Goal: Transaction & Acquisition: Book appointment/travel/reservation

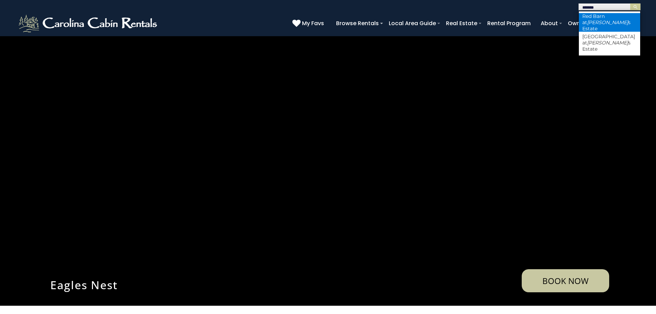
type input "*******"
click at [609, 22] on li "Red Barn at Tiffany s Estate" at bounding box center [609, 22] width 61 height 19
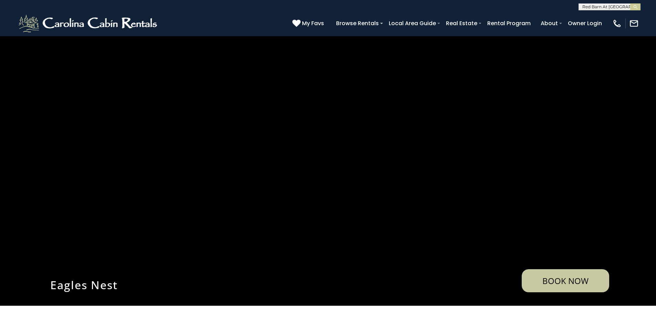
click at [630, 3] on button "submit" at bounding box center [635, 6] width 10 height 7
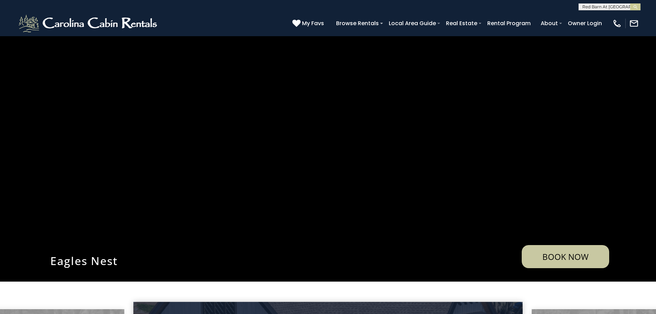
scroll to position [34, 0]
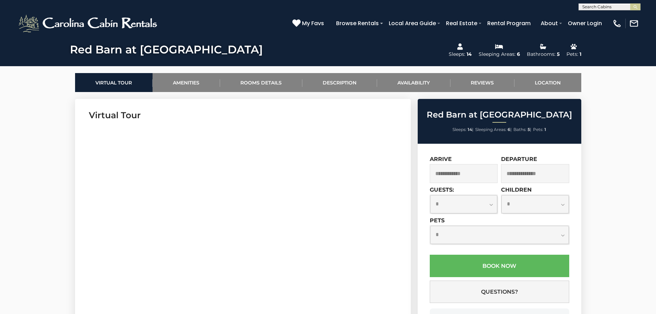
scroll to position [276, 0]
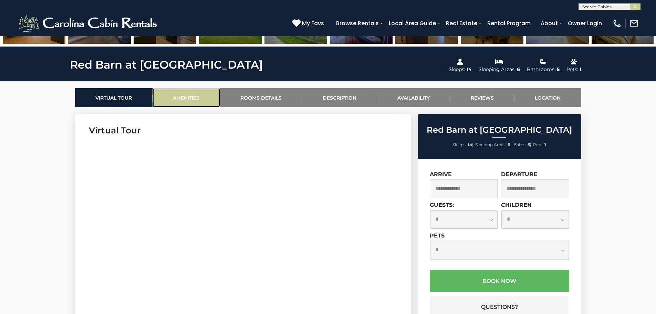
click at [204, 93] on link "Amenities" at bounding box center [187, 97] width 68 height 19
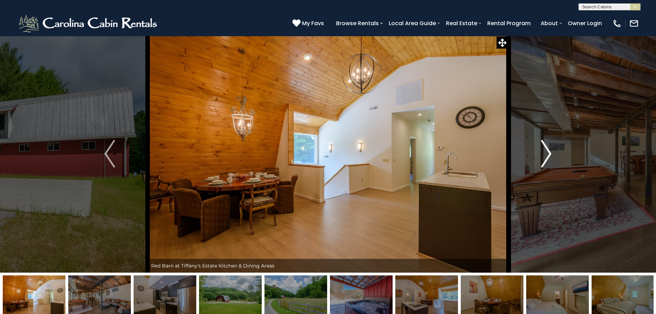
scroll to position [0, 0]
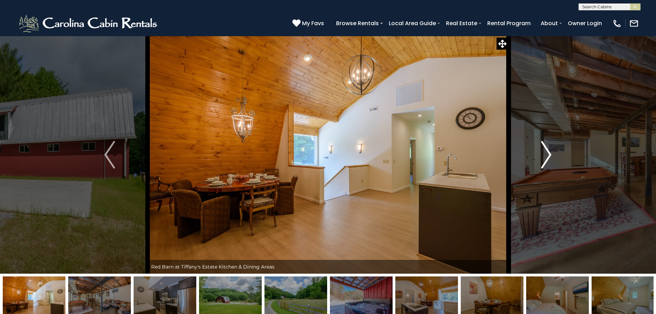
click at [548, 149] on img "Next" at bounding box center [546, 155] width 10 height 28
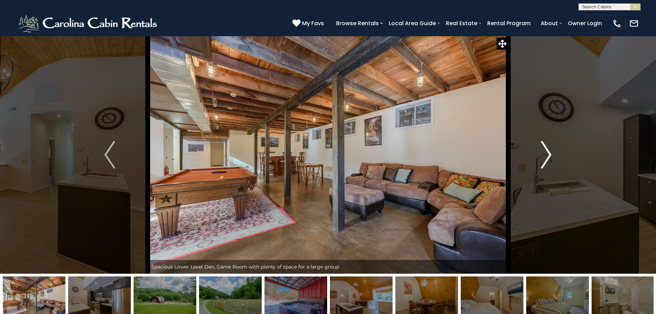
click at [548, 149] on img "Next" at bounding box center [546, 155] width 10 height 28
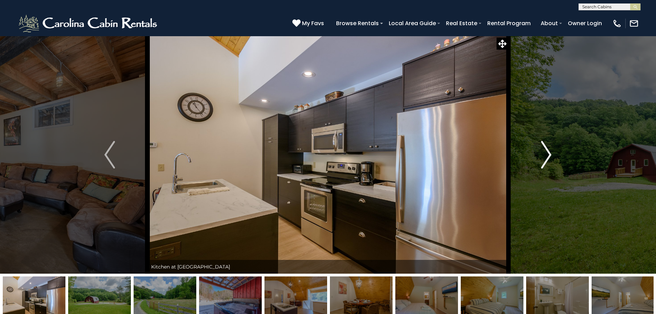
click at [548, 149] on img "Next" at bounding box center [546, 155] width 10 height 28
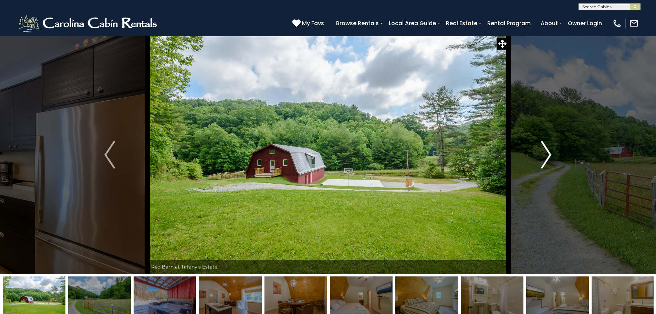
click at [548, 149] on img "Next" at bounding box center [546, 155] width 10 height 28
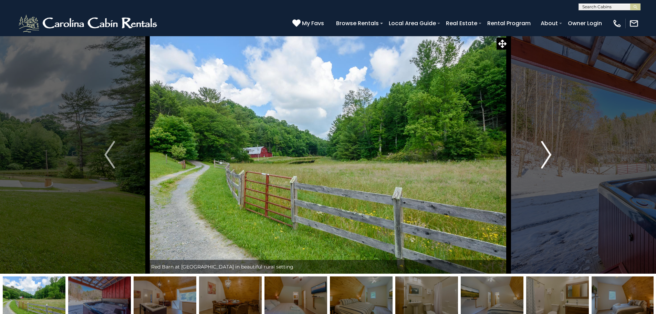
click at [548, 149] on img "Next" at bounding box center [546, 155] width 10 height 28
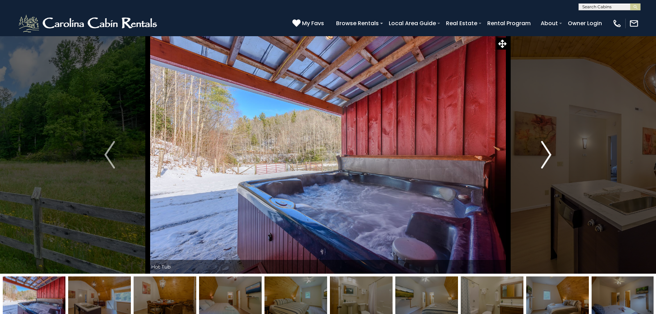
click at [548, 149] on img "Next" at bounding box center [546, 155] width 10 height 28
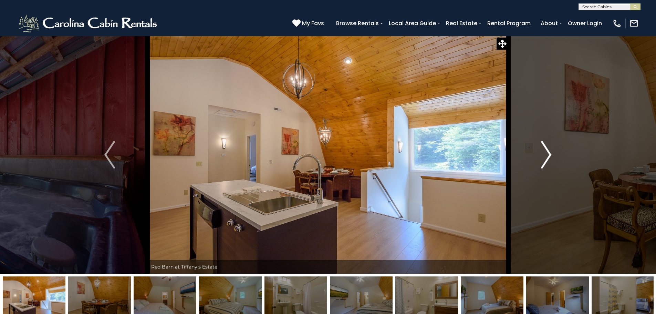
click at [548, 149] on img "Next" at bounding box center [546, 155] width 10 height 28
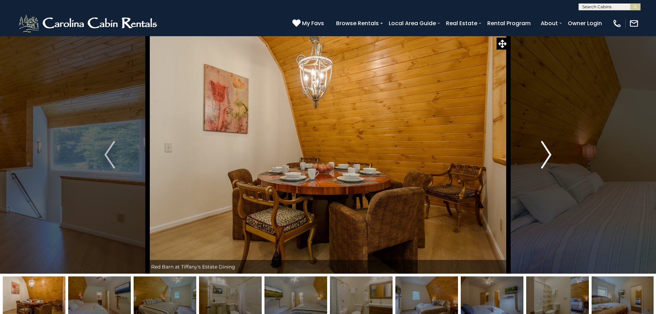
click at [548, 149] on img "Next" at bounding box center [546, 155] width 10 height 28
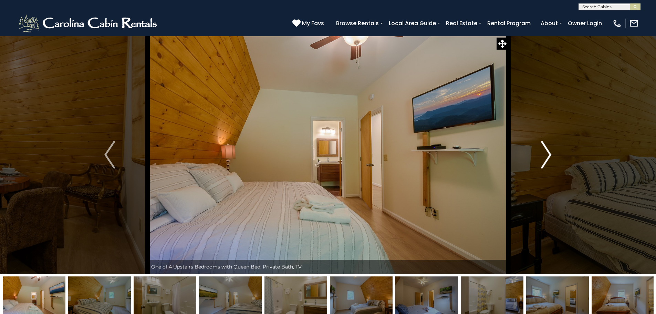
click at [548, 149] on img "Next" at bounding box center [546, 155] width 10 height 28
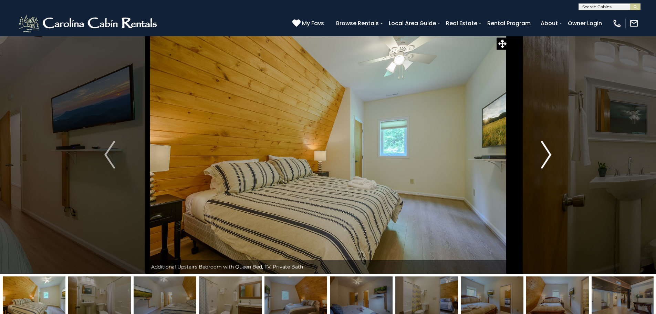
click at [548, 149] on img "Next" at bounding box center [546, 155] width 10 height 28
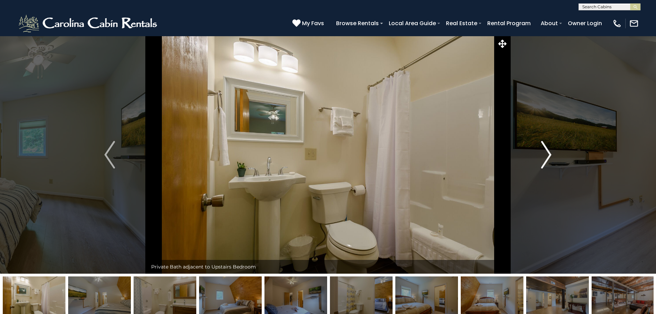
click at [548, 149] on img "Next" at bounding box center [546, 155] width 10 height 28
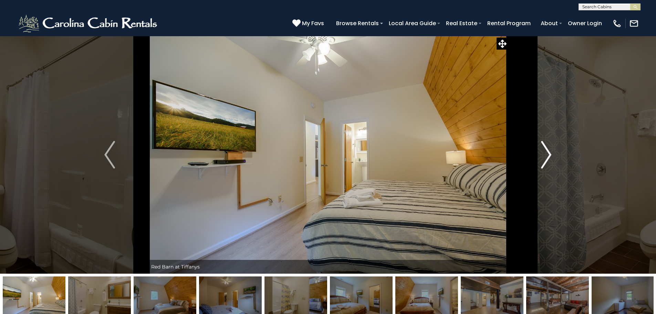
click at [548, 149] on img "Next" at bounding box center [546, 155] width 10 height 28
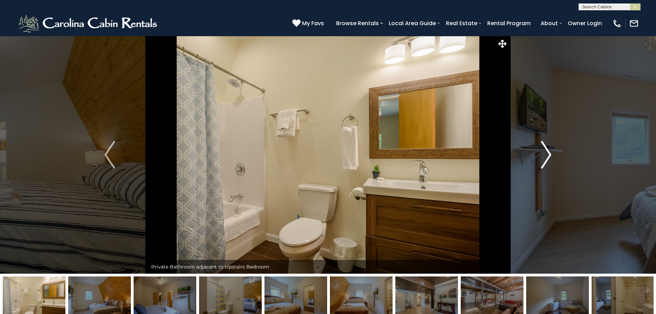
click at [548, 149] on img "Next" at bounding box center [546, 155] width 10 height 28
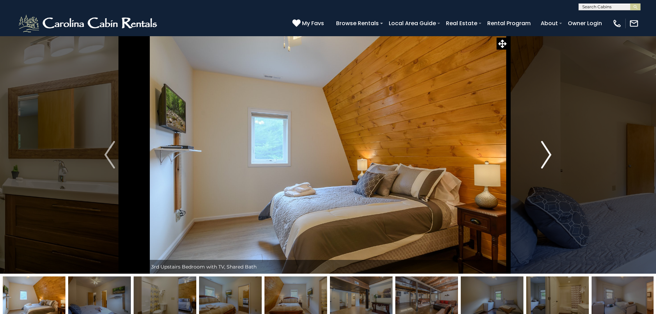
click at [548, 149] on img "Next" at bounding box center [546, 155] width 10 height 28
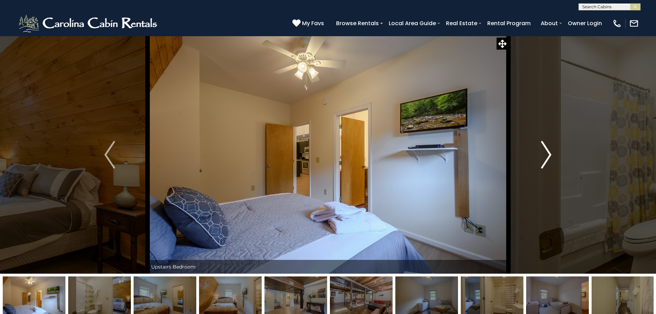
click at [548, 149] on img "Next" at bounding box center [546, 155] width 10 height 28
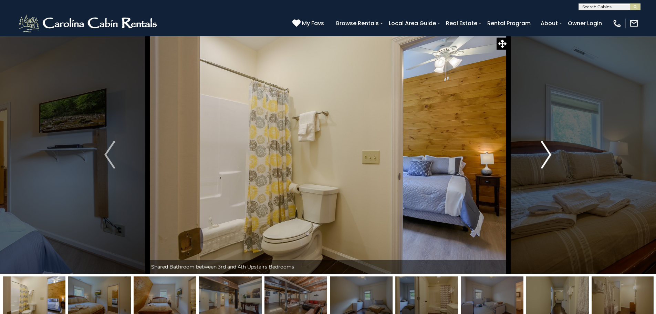
click at [548, 149] on img "Next" at bounding box center [546, 155] width 10 height 28
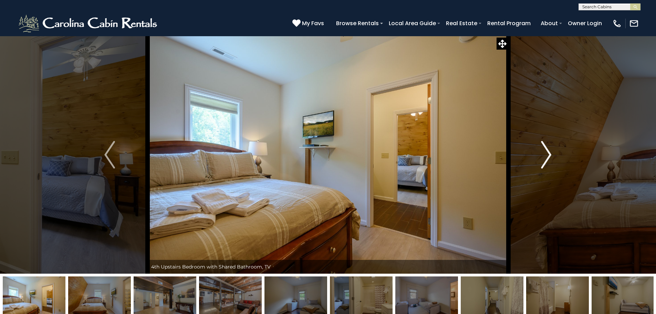
click at [548, 149] on img "Next" at bounding box center [546, 155] width 10 height 28
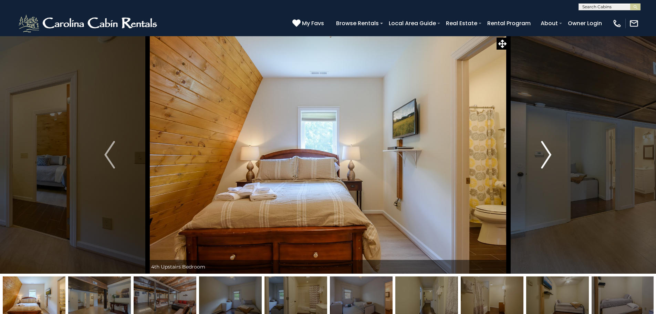
click at [548, 149] on img "Next" at bounding box center [546, 155] width 10 height 28
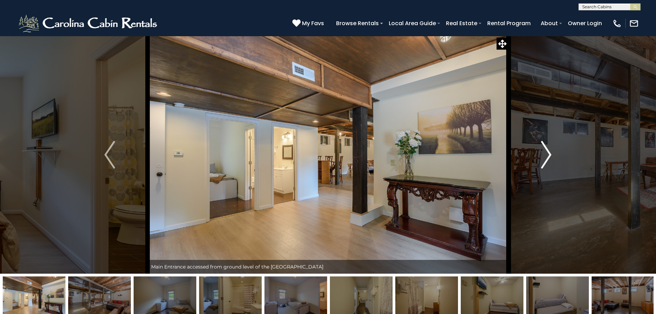
click at [548, 149] on img "Next" at bounding box center [546, 155] width 10 height 28
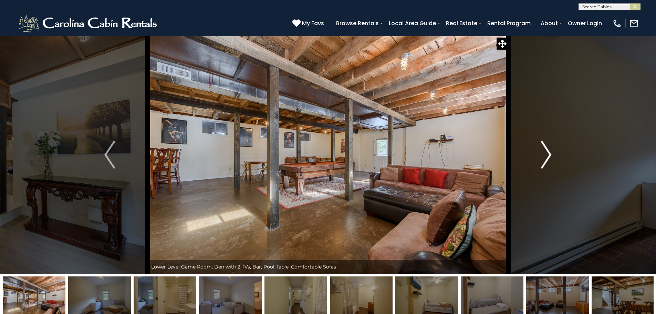
click at [548, 149] on img "Next" at bounding box center [546, 155] width 10 height 28
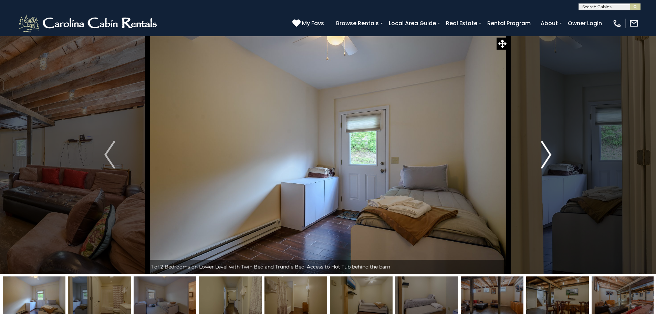
click at [548, 149] on img "Next" at bounding box center [546, 155] width 10 height 28
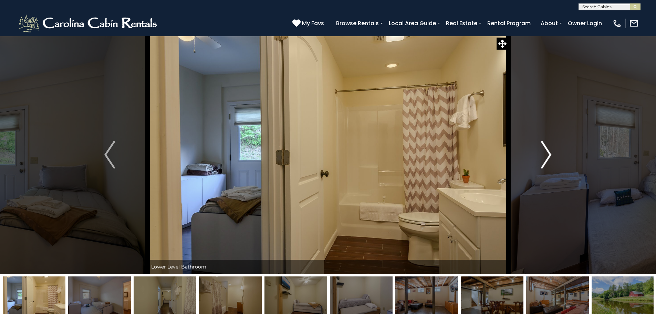
click at [548, 149] on img "Next" at bounding box center [546, 155] width 10 height 28
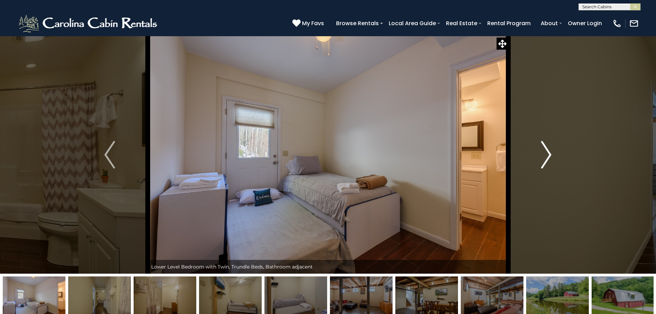
click at [548, 149] on img "Next" at bounding box center [546, 155] width 10 height 28
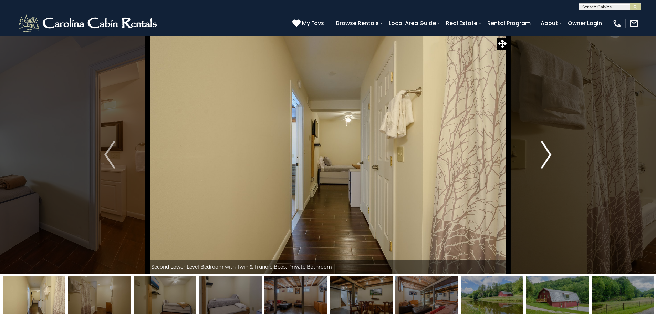
click at [548, 149] on img "Next" at bounding box center [546, 155] width 10 height 28
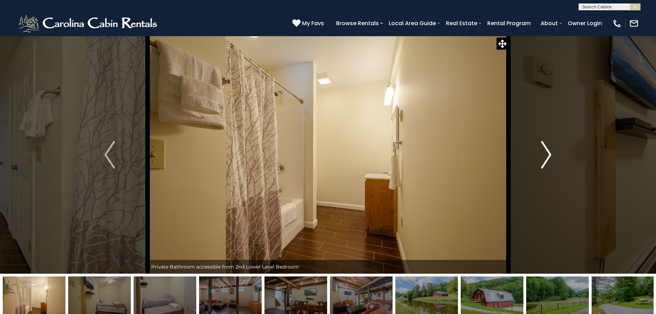
click at [548, 149] on img "Next" at bounding box center [546, 155] width 10 height 28
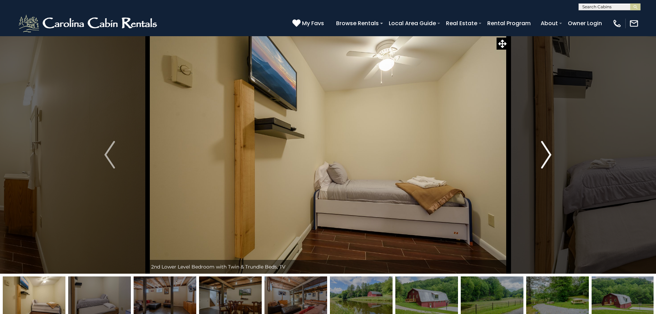
click at [548, 149] on img "Next" at bounding box center [546, 155] width 10 height 28
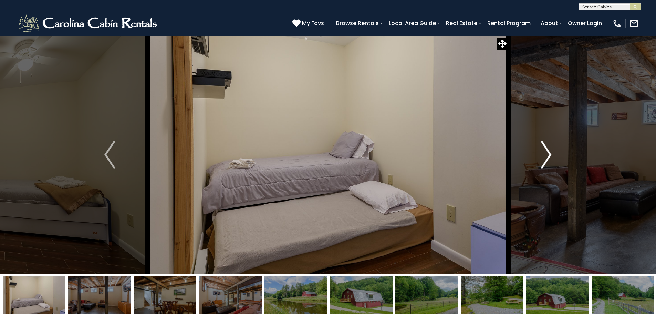
click at [548, 149] on img "Next" at bounding box center [546, 155] width 10 height 28
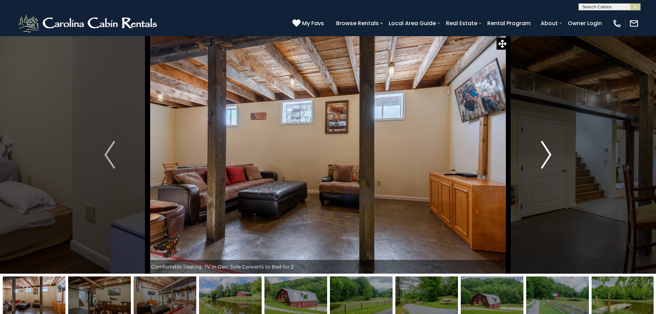
click at [548, 149] on img "Next" at bounding box center [546, 155] width 10 height 28
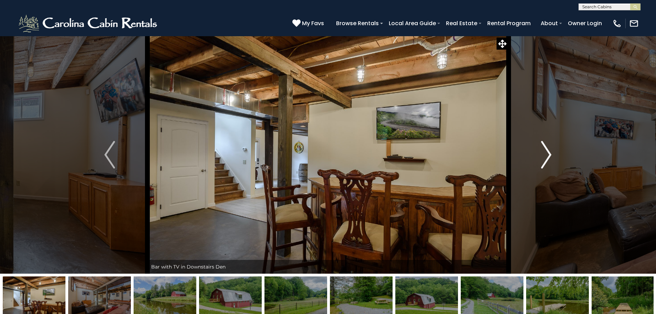
click at [548, 149] on img "Next" at bounding box center [546, 155] width 10 height 28
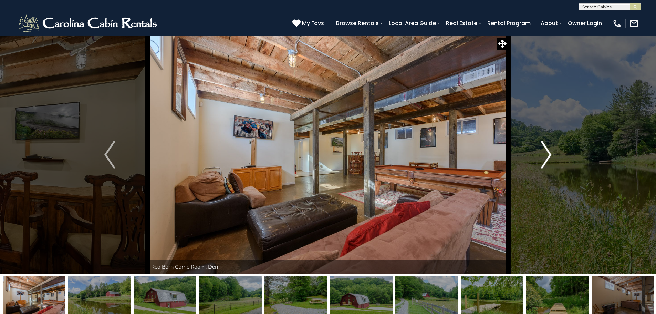
click at [548, 149] on img "Next" at bounding box center [546, 155] width 10 height 28
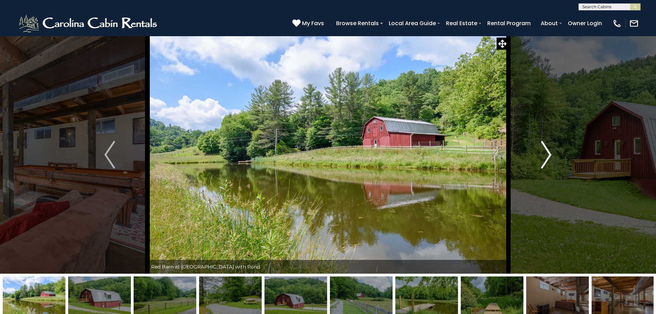
click at [548, 149] on img "Next" at bounding box center [546, 155] width 10 height 28
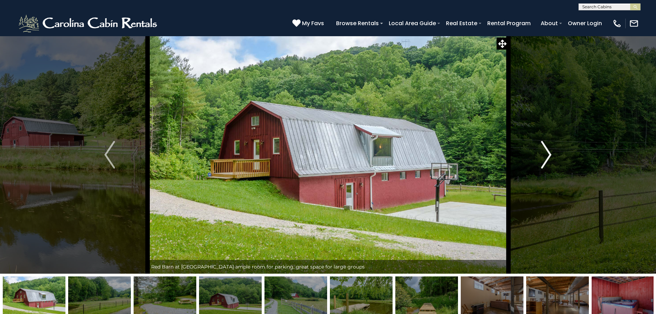
click at [548, 149] on img "Next" at bounding box center [546, 155] width 10 height 28
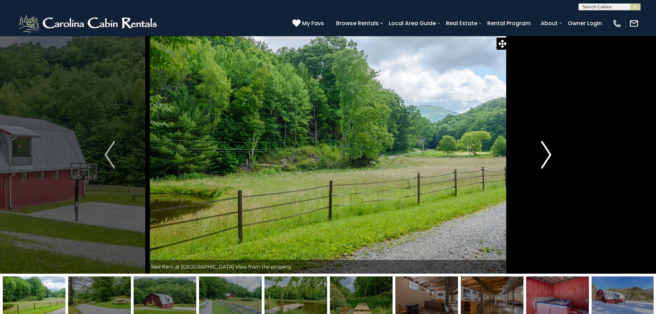
click at [548, 149] on img "Next" at bounding box center [546, 155] width 10 height 28
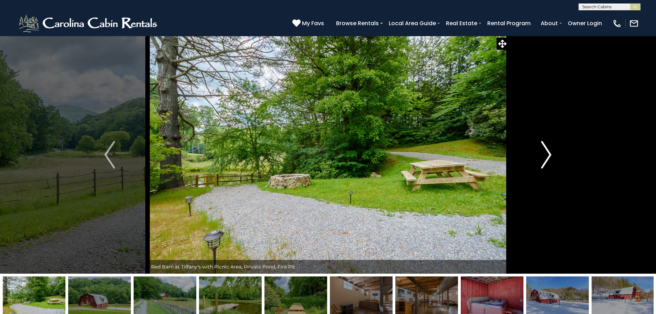
click at [548, 149] on img "Next" at bounding box center [546, 155] width 10 height 28
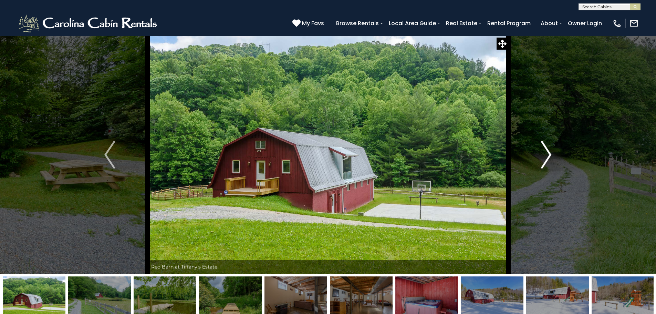
click at [548, 149] on img "Next" at bounding box center [546, 155] width 10 height 28
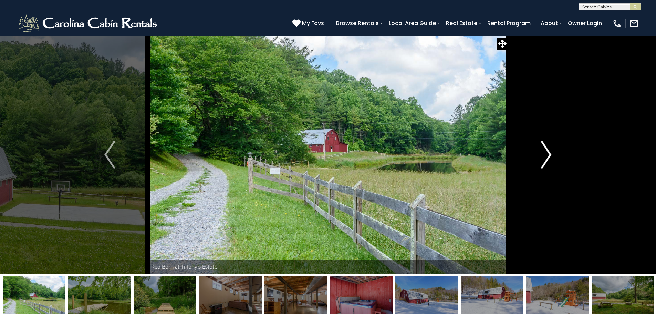
click at [548, 149] on img "Next" at bounding box center [546, 155] width 10 height 28
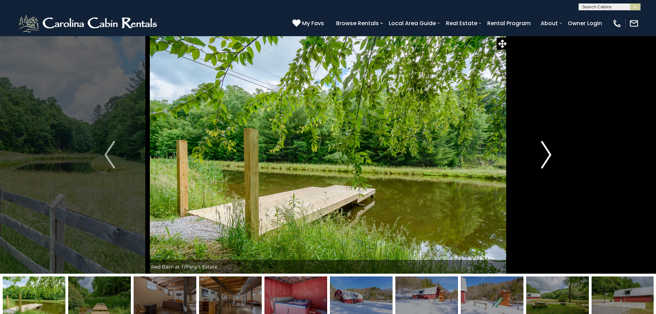
click at [548, 149] on img "Next" at bounding box center [546, 155] width 10 height 28
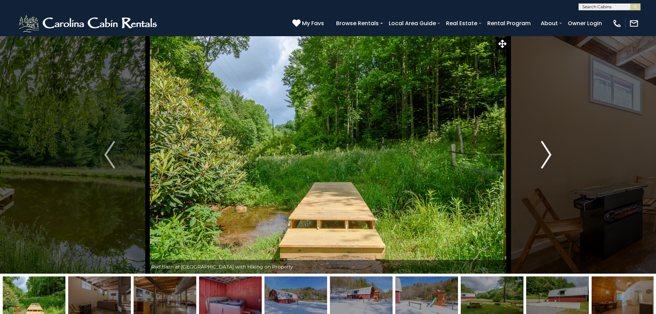
click at [548, 149] on img "Next" at bounding box center [546, 155] width 10 height 28
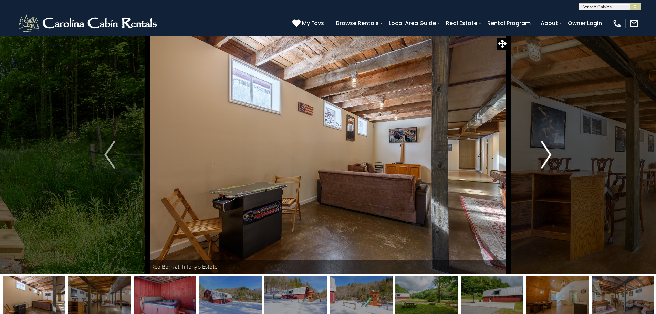
click at [548, 149] on img "Next" at bounding box center [546, 155] width 10 height 28
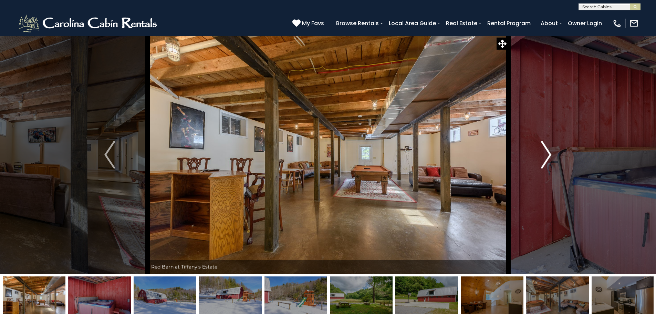
click at [548, 149] on img "Next" at bounding box center [546, 155] width 10 height 28
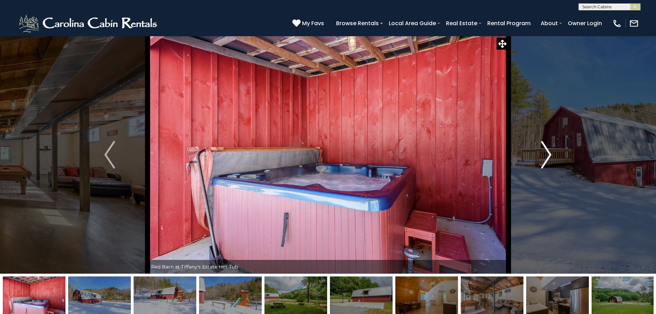
click at [548, 149] on img "Next" at bounding box center [546, 155] width 10 height 28
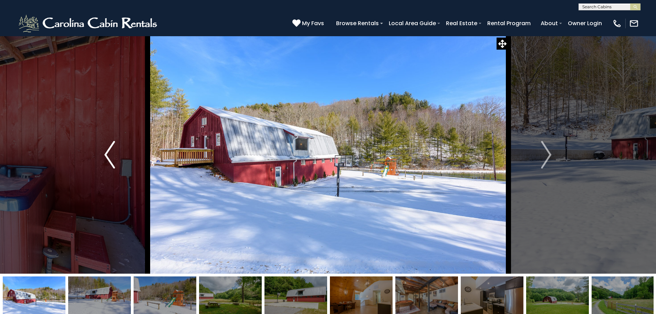
click at [107, 149] on img "Previous" at bounding box center [109, 155] width 10 height 28
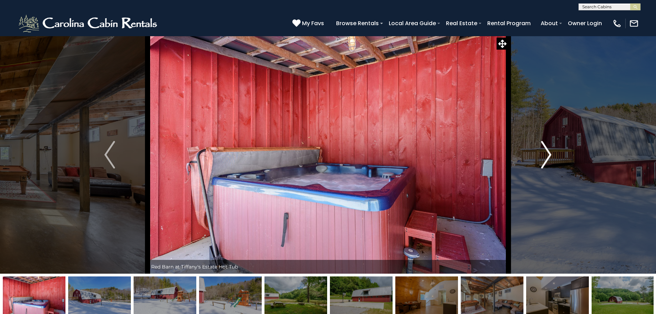
click at [550, 147] on img "Next" at bounding box center [546, 155] width 10 height 28
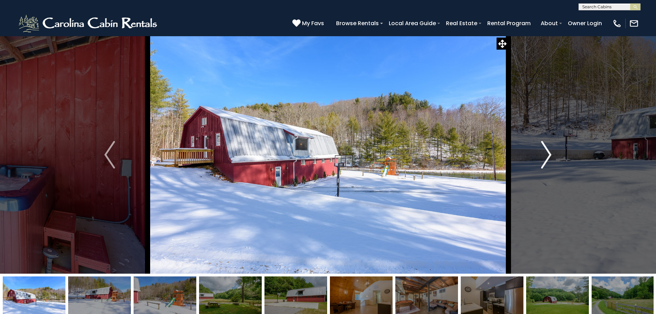
click at [550, 147] on img "Next" at bounding box center [546, 155] width 10 height 28
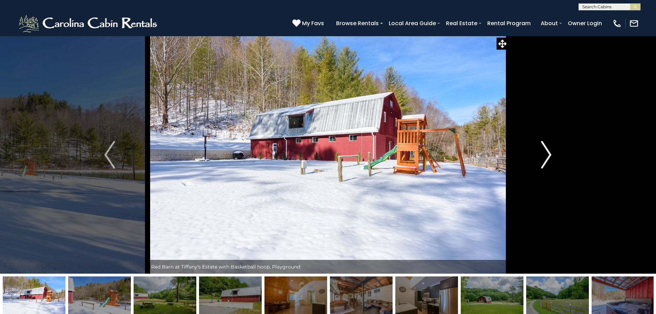
click at [550, 147] on img "Next" at bounding box center [546, 155] width 10 height 28
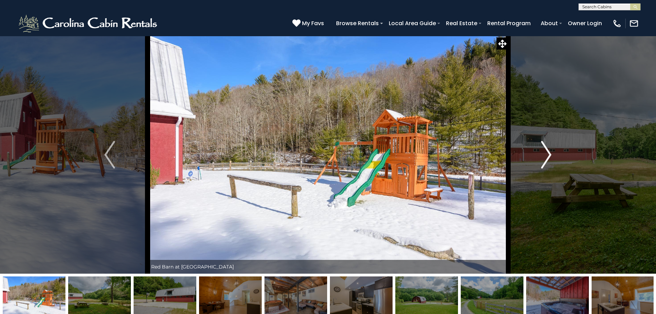
click at [550, 147] on img "Next" at bounding box center [546, 155] width 10 height 28
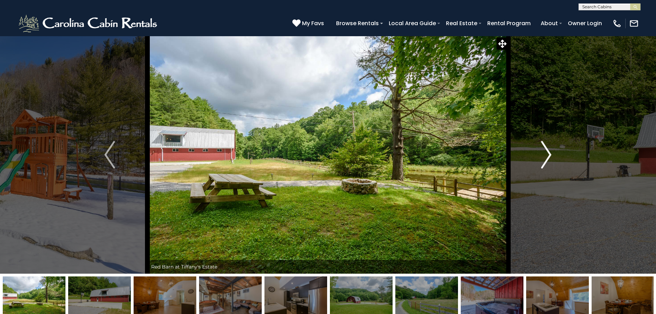
click at [550, 147] on img "Next" at bounding box center [546, 155] width 10 height 28
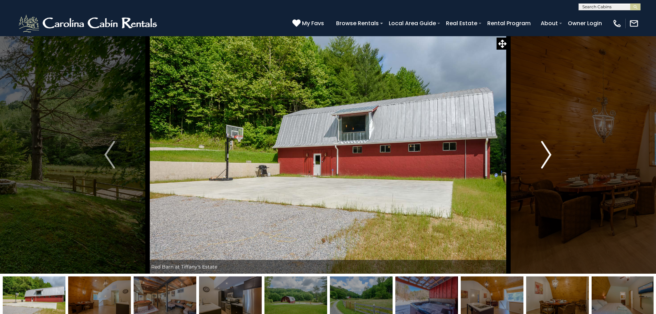
click at [550, 147] on img "Next" at bounding box center [546, 155] width 10 height 28
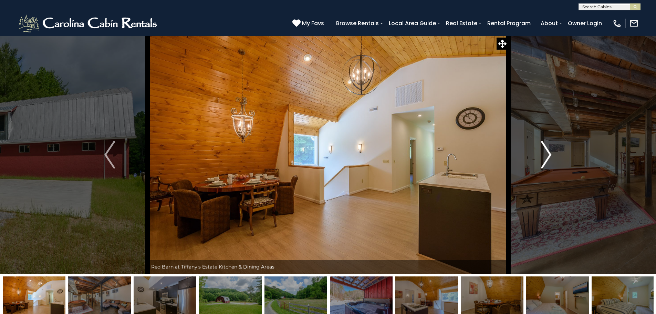
click at [550, 147] on img "Next" at bounding box center [546, 155] width 10 height 28
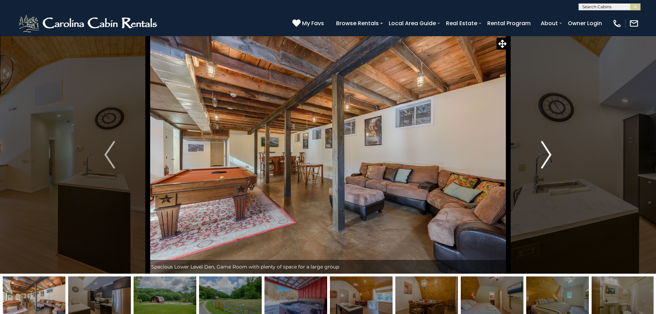
click at [550, 147] on img "Next" at bounding box center [546, 155] width 10 height 28
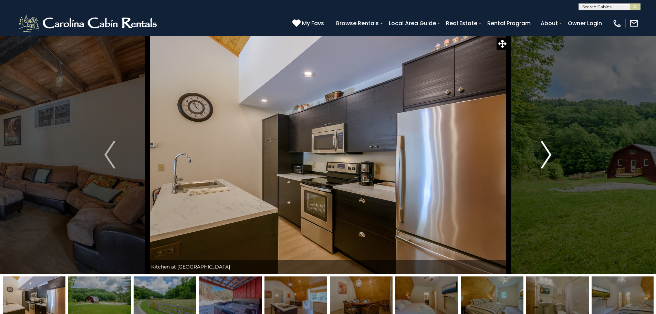
click at [550, 147] on img "Next" at bounding box center [546, 155] width 10 height 28
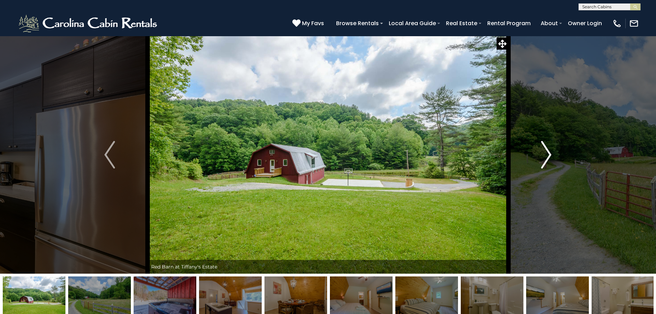
click at [550, 147] on img "Next" at bounding box center [546, 155] width 10 height 28
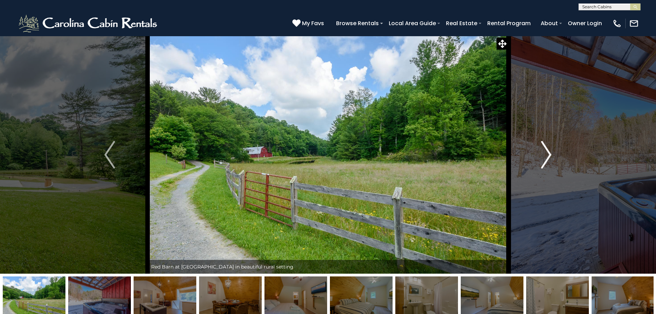
click at [550, 147] on img "Next" at bounding box center [546, 155] width 10 height 28
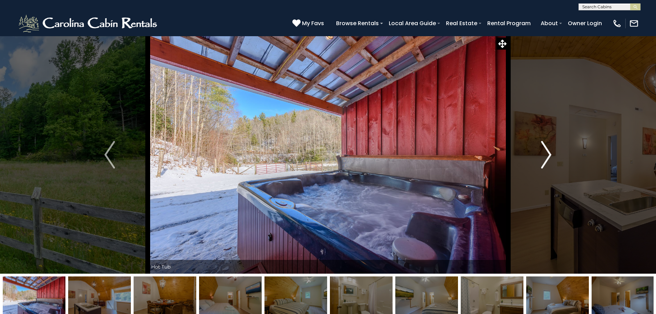
click at [550, 147] on img "Next" at bounding box center [546, 155] width 10 height 28
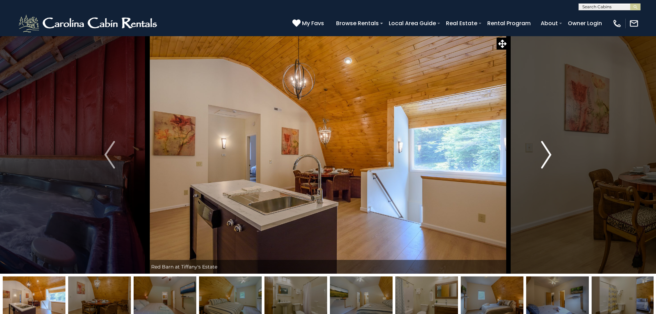
click at [550, 147] on img "Next" at bounding box center [546, 155] width 10 height 28
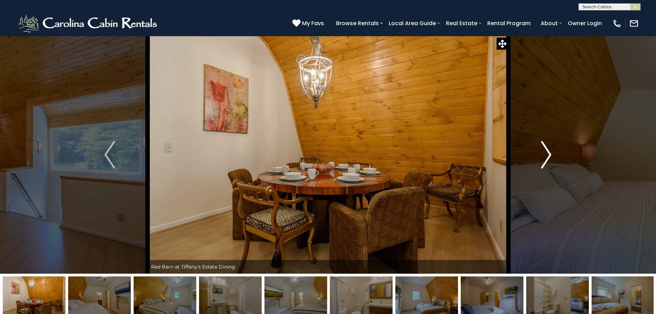
click at [550, 147] on img "Next" at bounding box center [546, 155] width 10 height 28
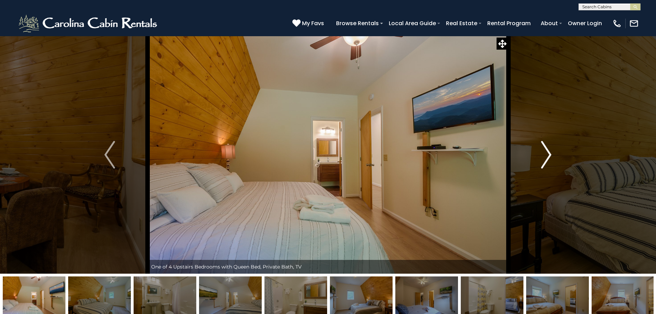
click at [550, 147] on img "Next" at bounding box center [546, 155] width 10 height 28
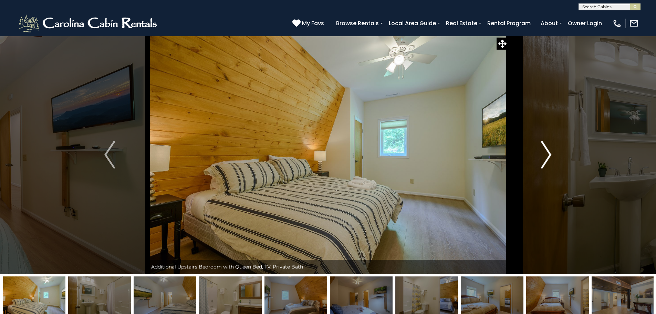
click at [550, 147] on img "Next" at bounding box center [546, 155] width 10 height 28
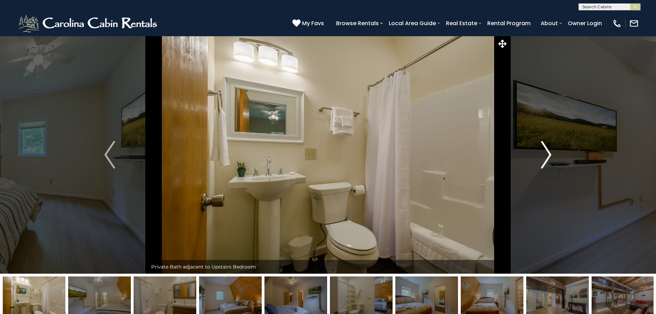
click at [550, 147] on img "Next" at bounding box center [546, 155] width 10 height 28
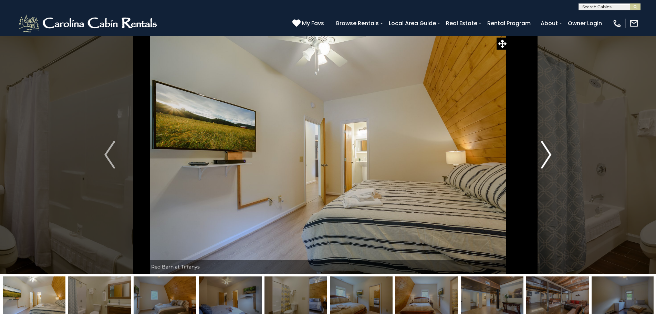
click at [550, 147] on img "Next" at bounding box center [546, 155] width 10 height 28
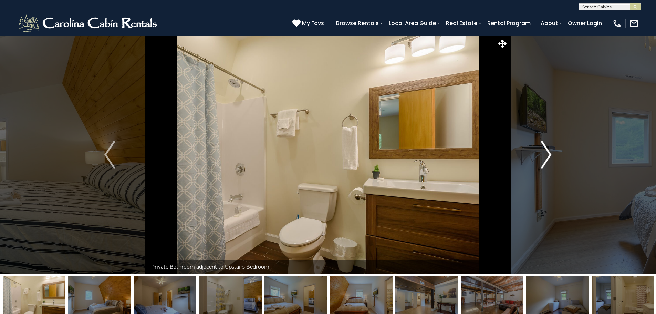
click at [550, 147] on img "Next" at bounding box center [546, 155] width 10 height 28
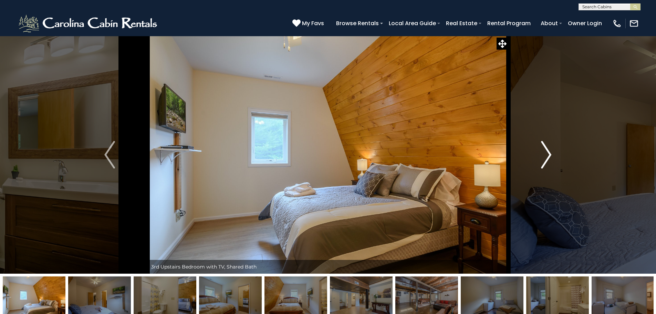
click at [550, 147] on img "Next" at bounding box center [546, 155] width 10 height 28
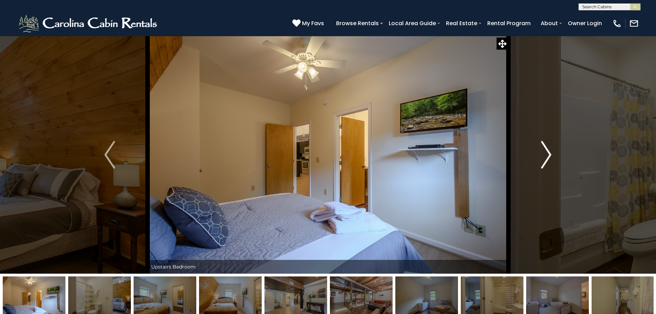
click at [550, 147] on img "Next" at bounding box center [546, 155] width 10 height 28
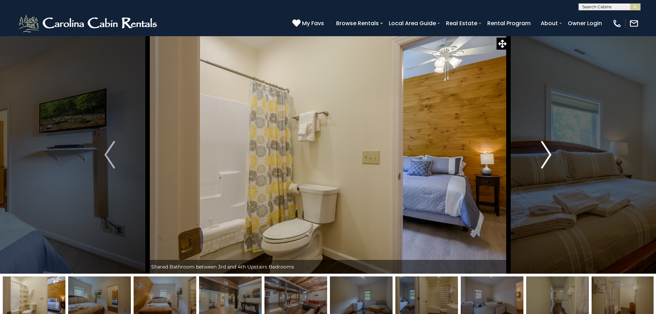
click at [550, 147] on img "Next" at bounding box center [546, 155] width 10 height 28
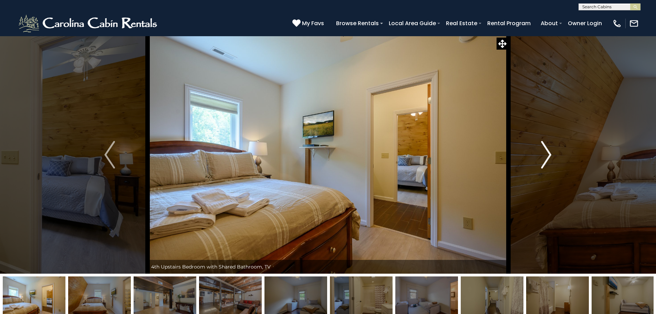
click at [550, 147] on img "Next" at bounding box center [546, 155] width 10 height 28
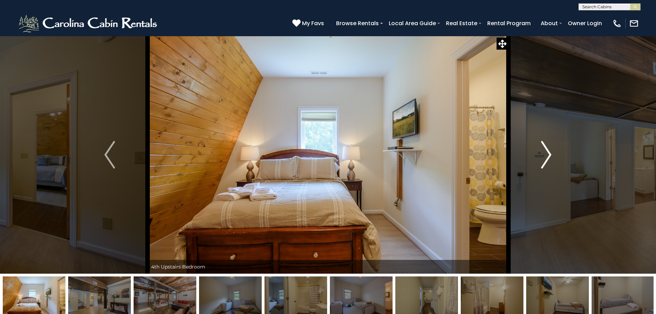
click at [550, 147] on img "Next" at bounding box center [546, 155] width 10 height 28
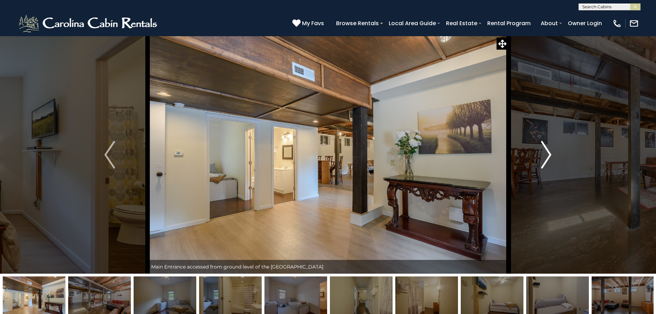
click at [548, 153] on img "Next" at bounding box center [546, 155] width 10 height 28
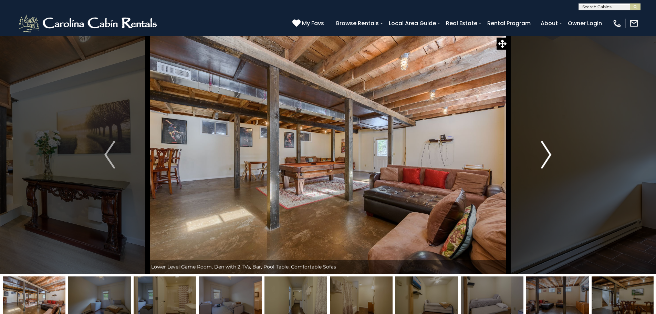
click at [548, 153] on img "Next" at bounding box center [546, 155] width 10 height 28
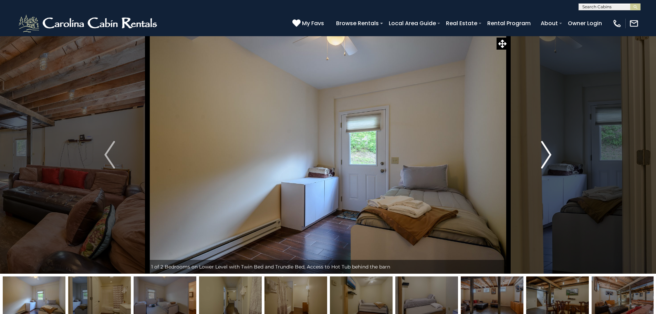
click at [548, 153] on img "Next" at bounding box center [546, 155] width 10 height 28
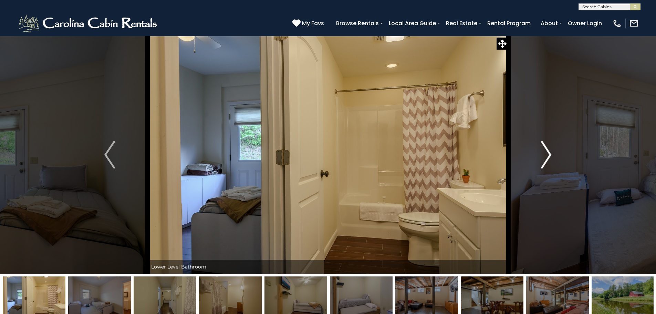
click at [548, 153] on img "Next" at bounding box center [546, 155] width 10 height 28
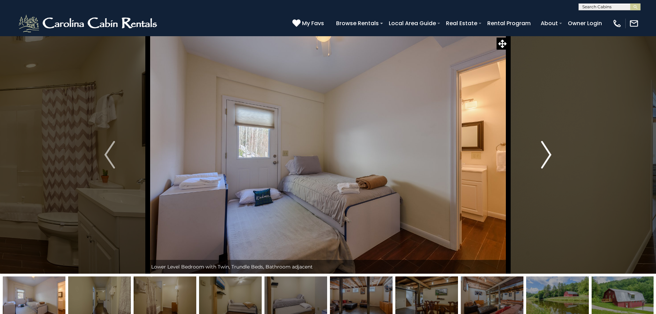
click at [548, 153] on img "Next" at bounding box center [546, 155] width 10 height 28
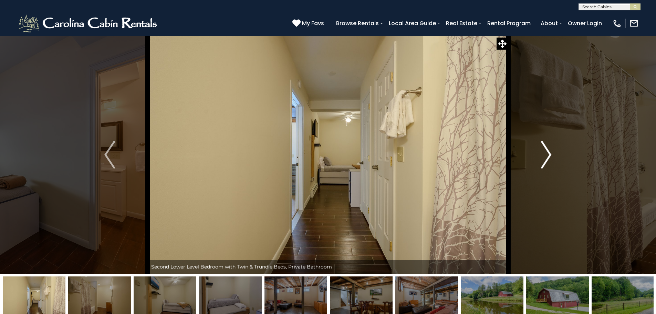
click at [548, 153] on img "Next" at bounding box center [546, 155] width 10 height 28
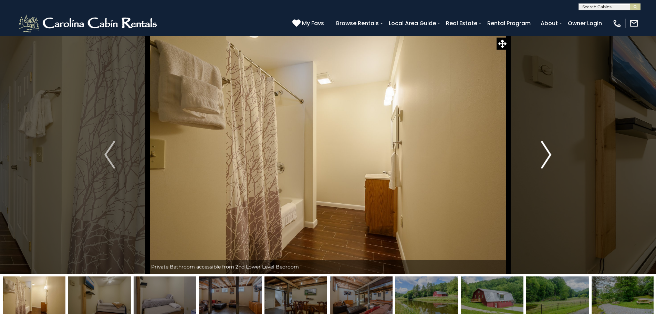
click at [548, 153] on img "Next" at bounding box center [546, 155] width 10 height 28
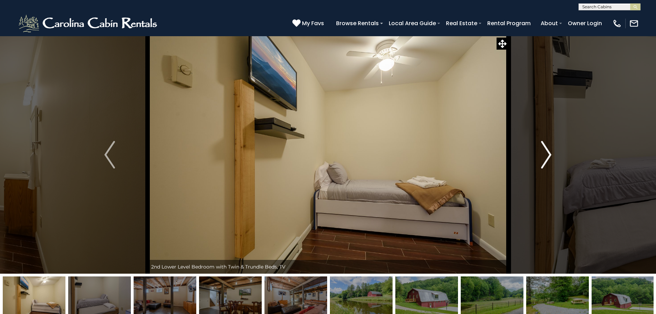
click at [546, 152] on img "Next" at bounding box center [546, 155] width 10 height 28
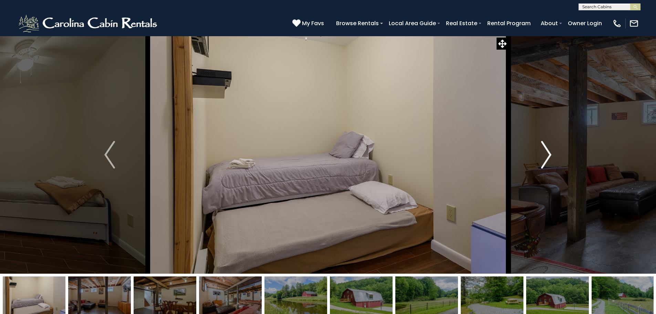
click at [546, 152] on img "Next" at bounding box center [546, 155] width 10 height 28
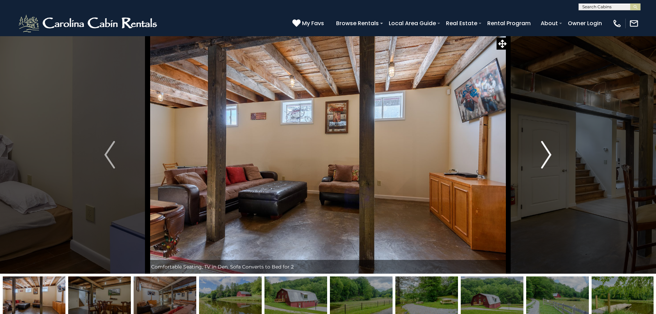
click at [546, 152] on img "Next" at bounding box center [546, 155] width 10 height 28
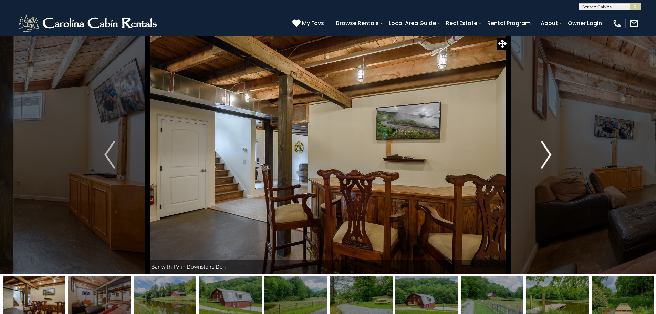
click at [546, 152] on img "Next" at bounding box center [546, 155] width 10 height 28
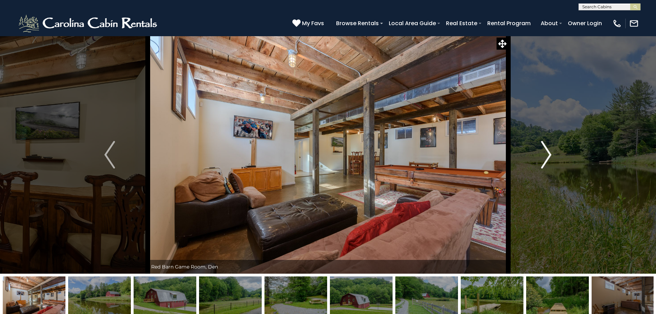
click at [546, 152] on img "Next" at bounding box center [546, 155] width 10 height 28
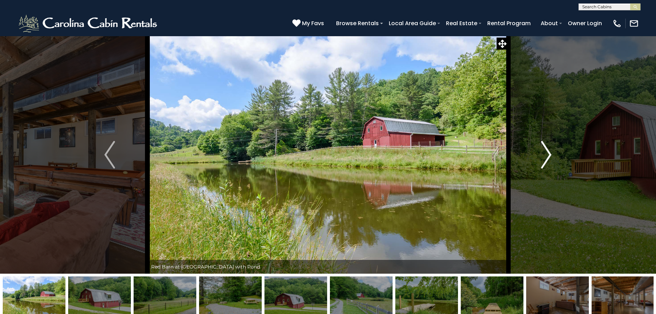
click at [546, 152] on img "Next" at bounding box center [546, 155] width 10 height 28
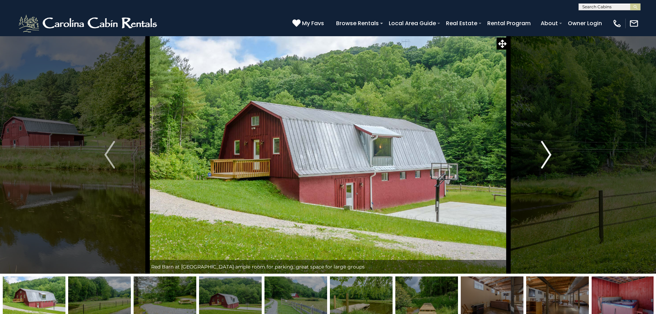
click at [546, 152] on img "Next" at bounding box center [546, 155] width 10 height 28
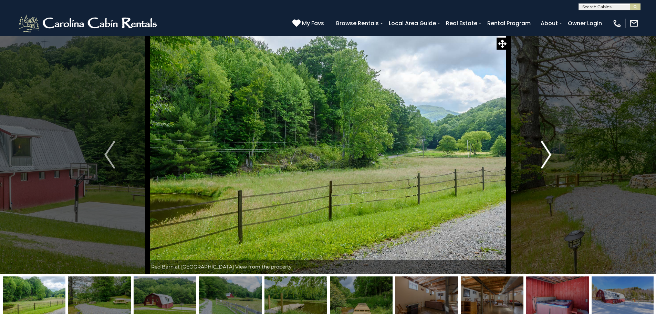
click at [546, 152] on img "Next" at bounding box center [546, 155] width 10 height 28
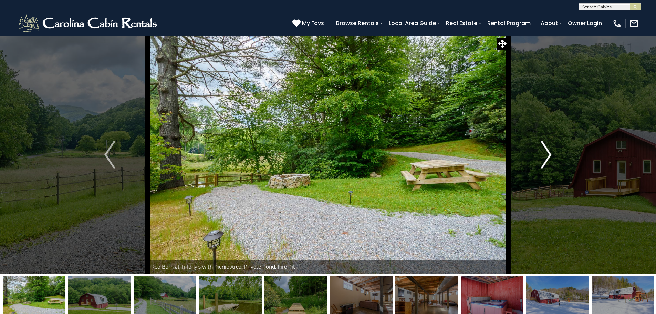
click at [546, 152] on img "Next" at bounding box center [546, 155] width 10 height 28
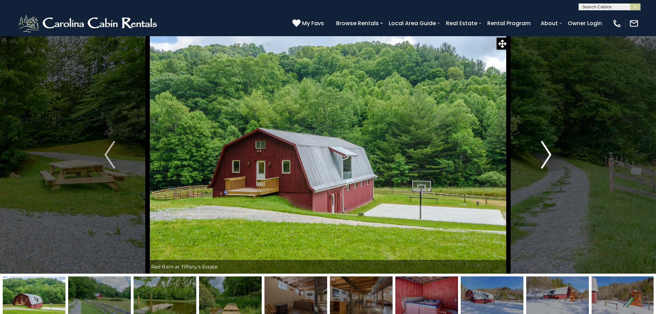
click at [546, 152] on img "Next" at bounding box center [546, 155] width 10 height 28
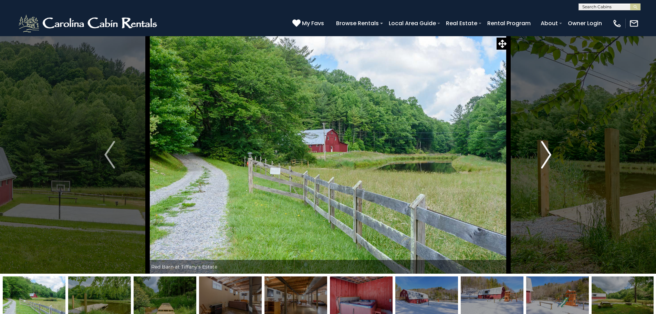
click at [546, 152] on img "Next" at bounding box center [546, 155] width 10 height 28
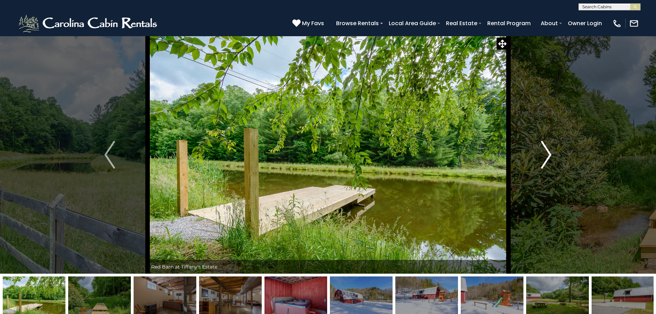
click at [546, 152] on img "Next" at bounding box center [546, 155] width 10 height 28
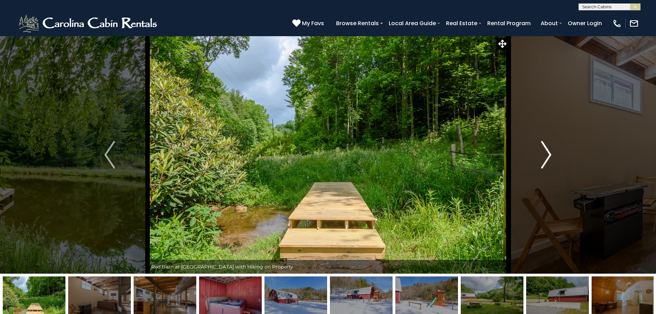
click at [546, 152] on img "Next" at bounding box center [546, 155] width 10 height 28
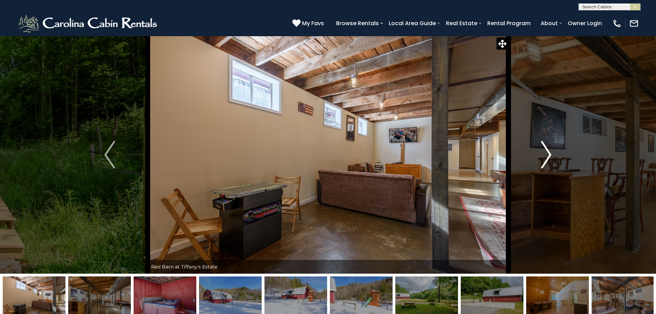
click at [546, 152] on img "Next" at bounding box center [546, 155] width 10 height 28
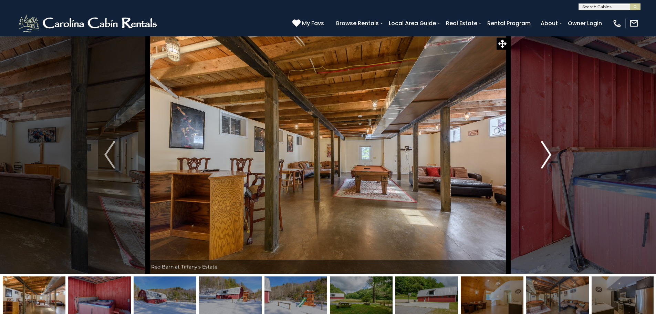
click at [546, 152] on img "Next" at bounding box center [546, 155] width 10 height 28
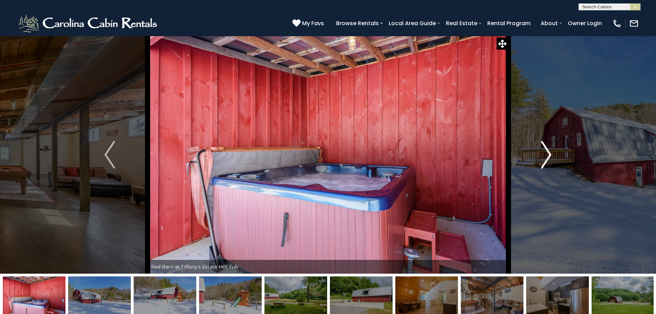
click at [546, 152] on img "Next" at bounding box center [546, 155] width 10 height 28
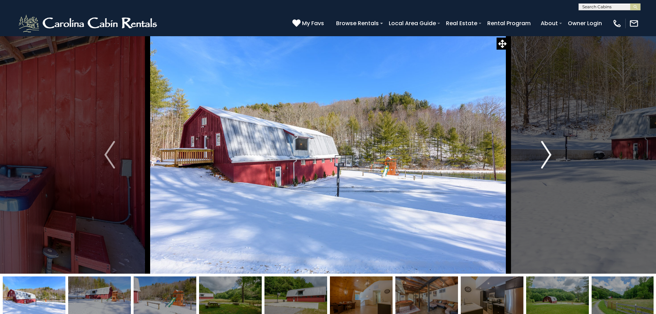
click at [546, 152] on img "Next" at bounding box center [546, 155] width 10 height 28
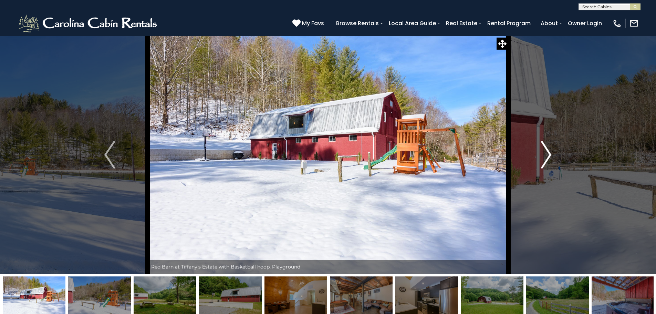
click at [546, 152] on img "Next" at bounding box center [546, 155] width 10 height 28
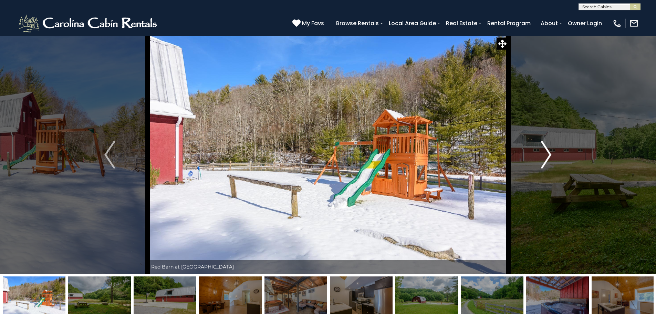
click at [546, 152] on img "Next" at bounding box center [546, 155] width 10 height 28
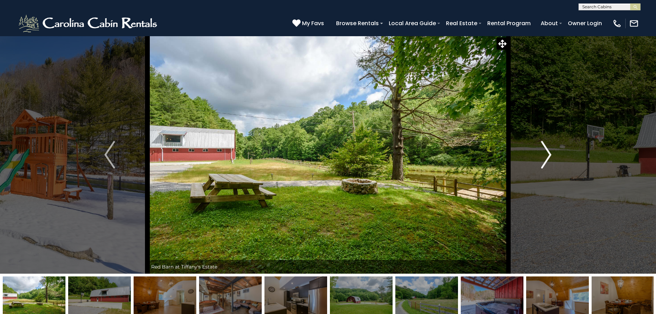
click at [546, 152] on img "Next" at bounding box center [546, 155] width 10 height 28
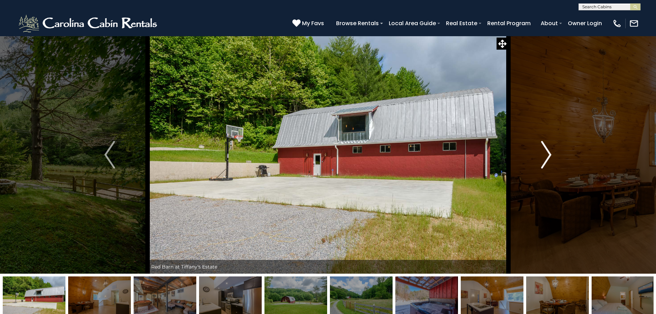
click at [546, 152] on img "Next" at bounding box center [546, 155] width 10 height 28
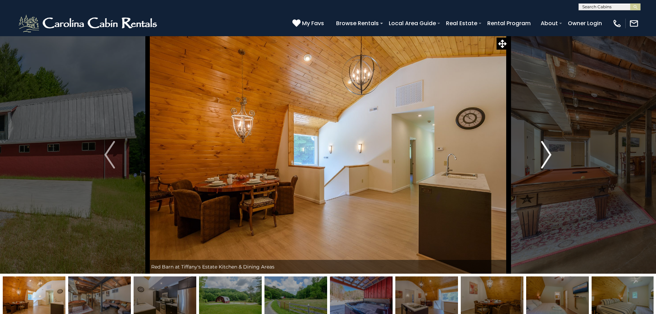
click at [546, 152] on img "Next" at bounding box center [546, 155] width 10 height 28
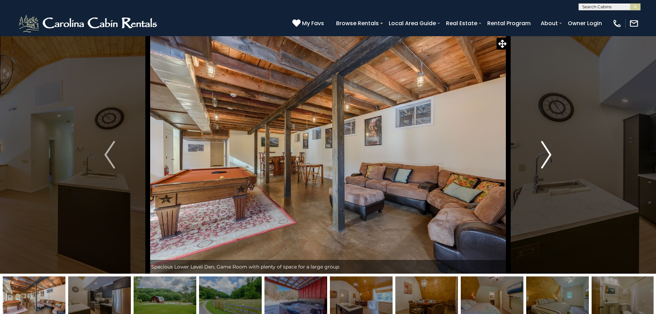
click at [546, 152] on img "Next" at bounding box center [546, 155] width 10 height 28
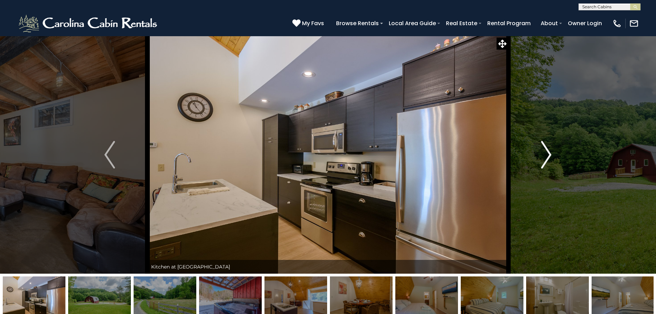
click at [546, 152] on img "Next" at bounding box center [546, 155] width 10 height 28
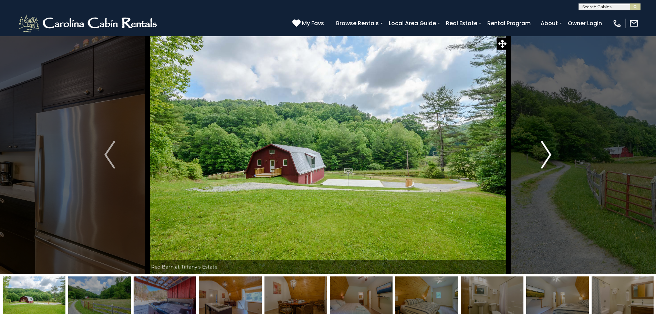
click at [546, 152] on img "Next" at bounding box center [546, 155] width 10 height 28
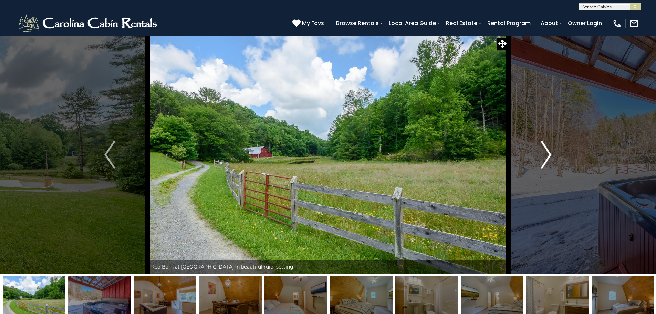
click at [546, 152] on img "Next" at bounding box center [546, 155] width 10 height 28
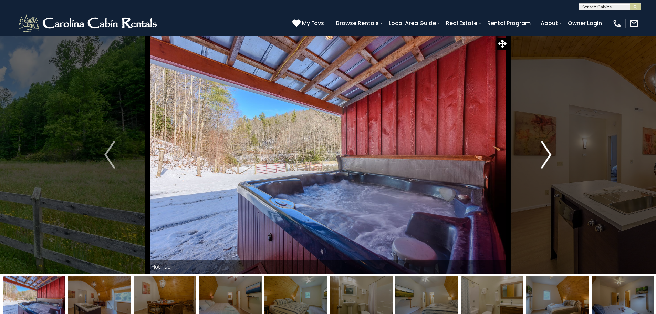
click at [546, 152] on img "Next" at bounding box center [546, 155] width 10 height 28
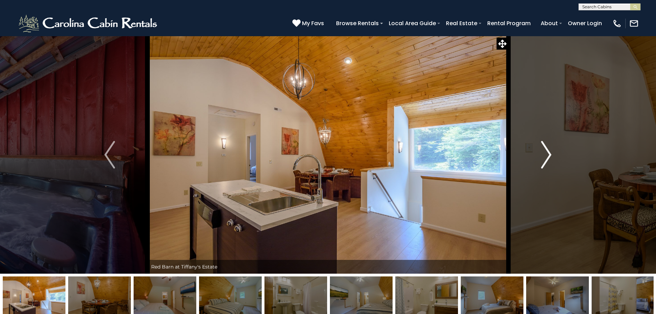
click at [546, 152] on img "Next" at bounding box center [546, 155] width 10 height 28
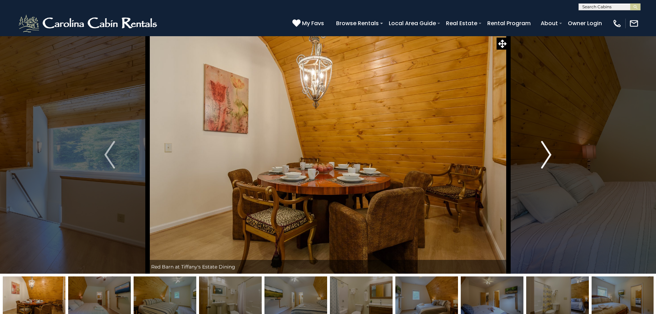
click at [546, 152] on img "Next" at bounding box center [546, 155] width 10 height 28
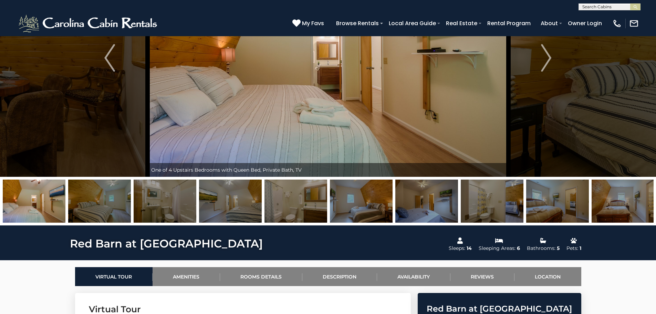
scroll to position [6, 0]
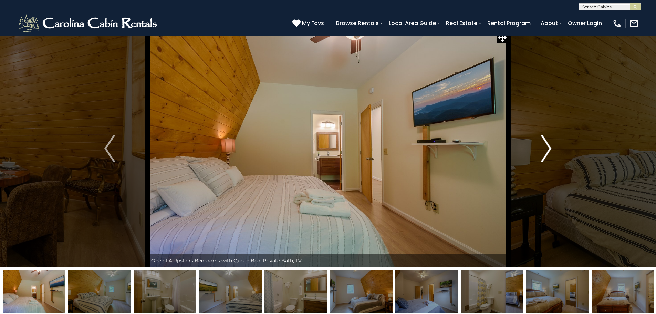
click at [546, 153] on img "Next" at bounding box center [546, 149] width 10 height 28
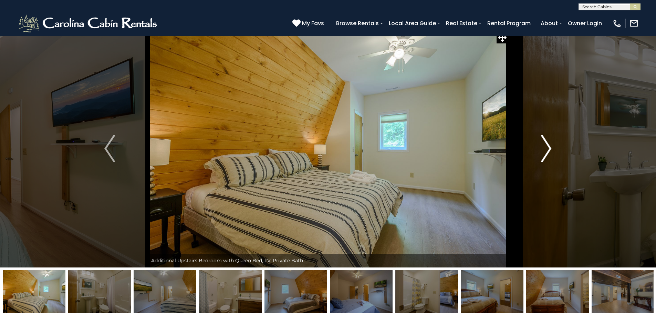
click at [546, 153] on img "Next" at bounding box center [546, 149] width 10 height 28
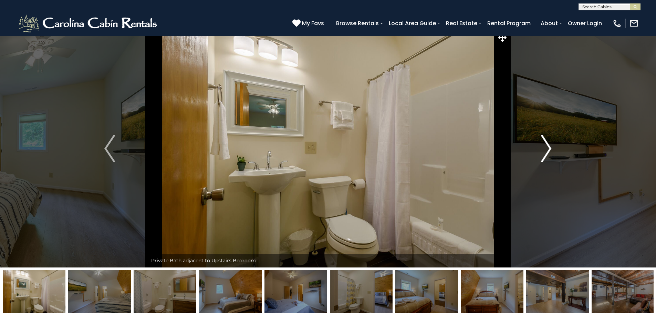
click at [546, 153] on img "Next" at bounding box center [546, 149] width 10 height 28
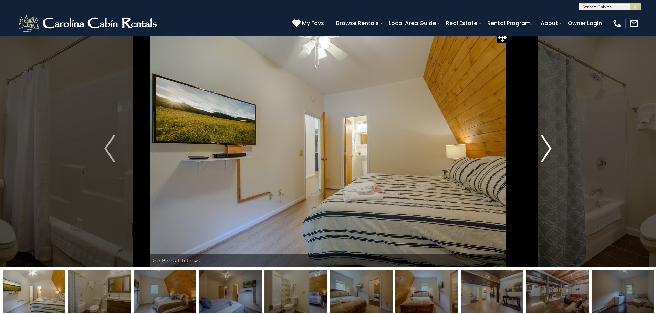
click at [546, 153] on img "Next" at bounding box center [546, 149] width 10 height 28
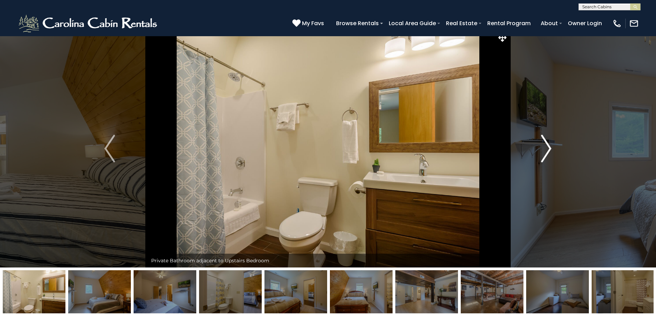
click at [546, 153] on img "Next" at bounding box center [546, 149] width 10 height 28
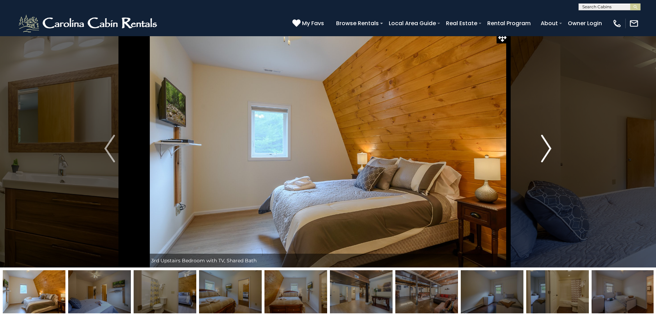
click at [546, 153] on img "Next" at bounding box center [546, 149] width 10 height 28
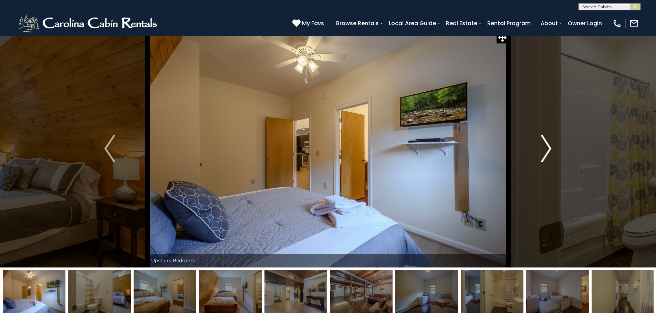
click at [546, 153] on img "Next" at bounding box center [546, 149] width 10 height 28
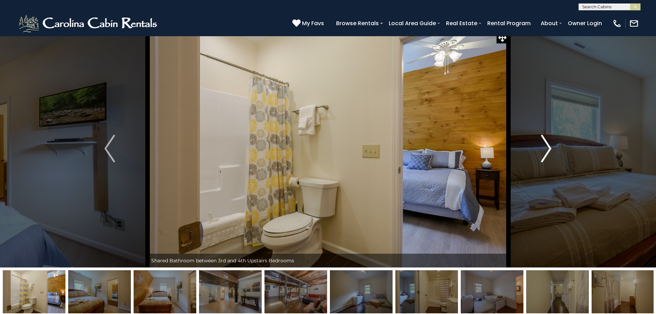
click at [546, 153] on img "Next" at bounding box center [546, 149] width 10 height 28
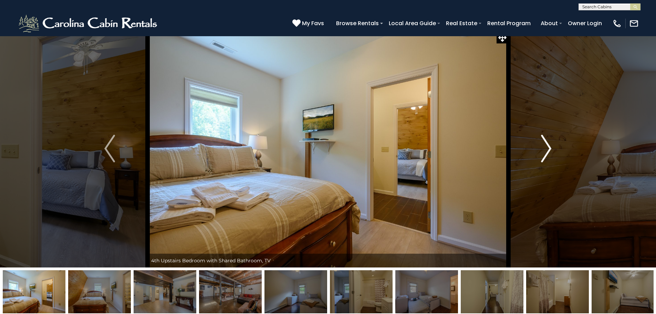
click at [546, 153] on img "Next" at bounding box center [546, 149] width 10 height 28
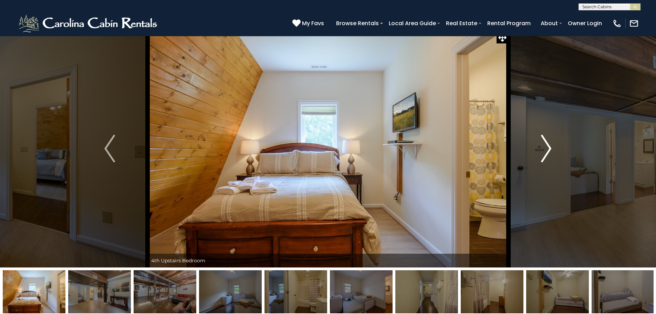
click at [546, 153] on img "Next" at bounding box center [546, 149] width 10 height 28
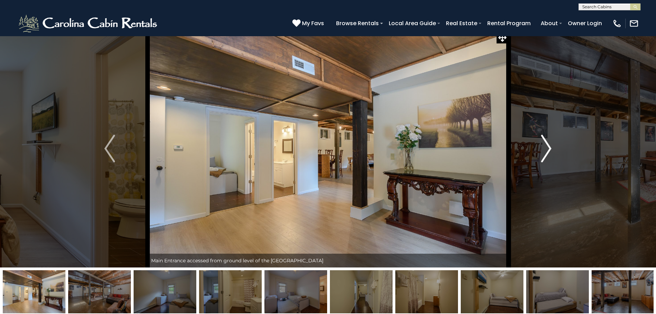
click at [546, 153] on img "Next" at bounding box center [546, 149] width 10 height 28
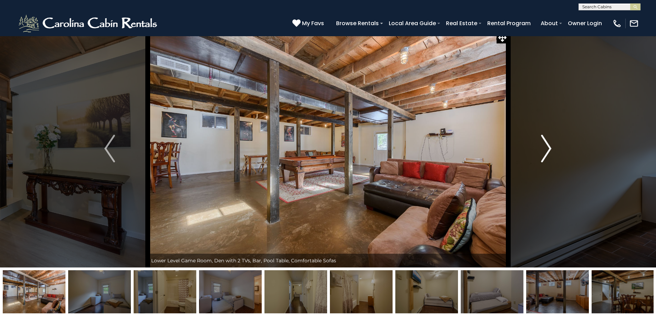
click at [546, 153] on img "Next" at bounding box center [546, 149] width 10 height 28
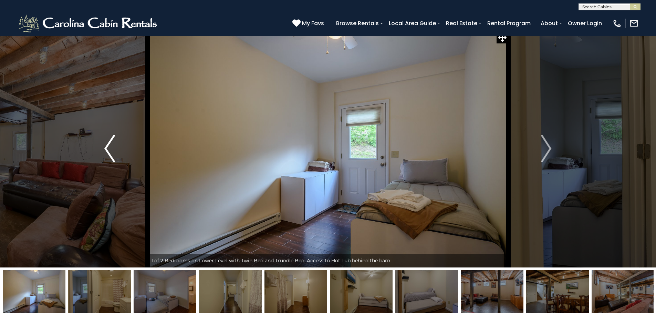
click at [109, 151] on img "Previous" at bounding box center [109, 149] width 10 height 28
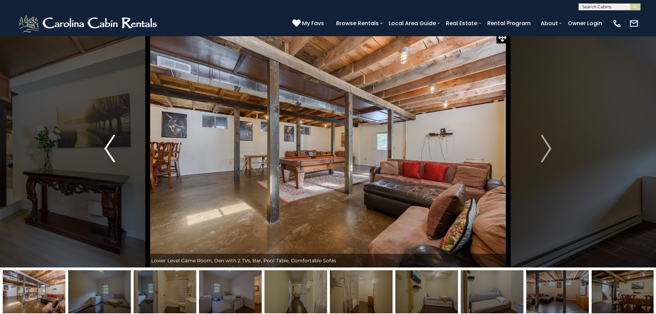
click at [105, 148] on img "Previous" at bounding box center [109, 149] width 10 height 28
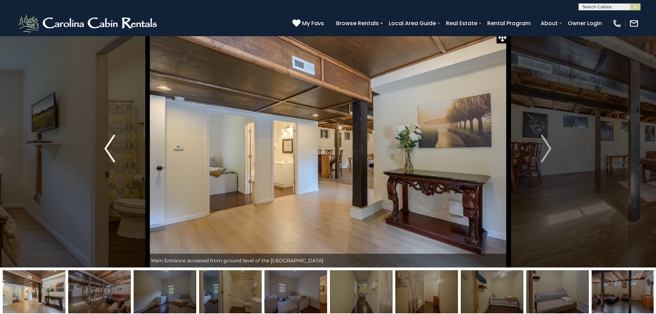
click at [105, 148] on img "Previous" at bounding box center [109, 149] width 10 height 28
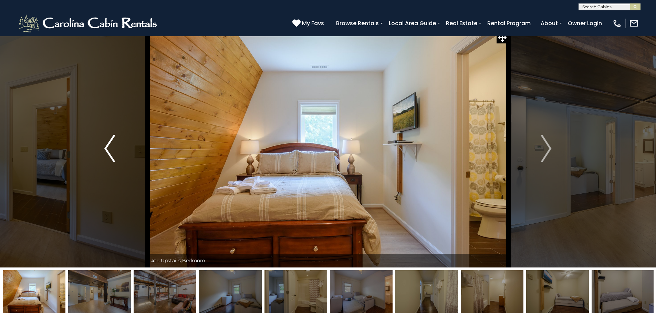
click at [105, 148] on img "Previous" at bounding box center [109, 149] width 10 height 28
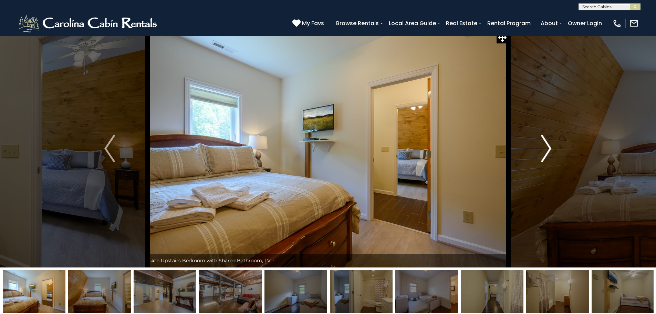
click at [551, 145] on img "Next" at bounding box center [546, 149] width 10 height 28
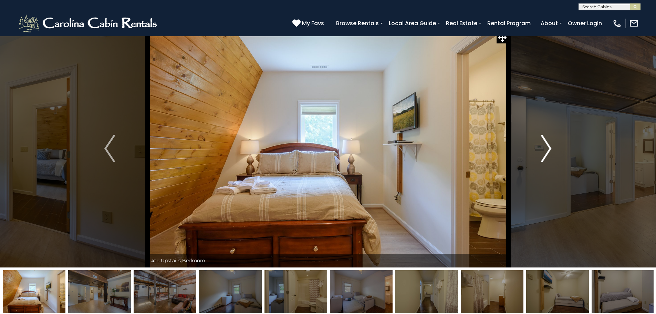
click at [544, 147] on img "Next" at bounding box center [546, 149] width 10 height 28
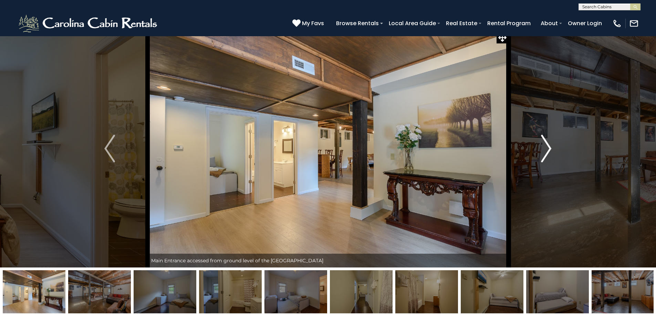
click at [547, 148] on img "Next" at bounding box center [546, 149] width 10 height 28
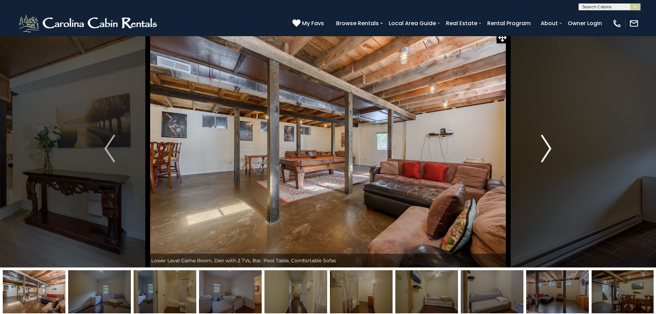
click at [547, 148] on img "Next" at bounding box center [546, 149] width 10 height 28
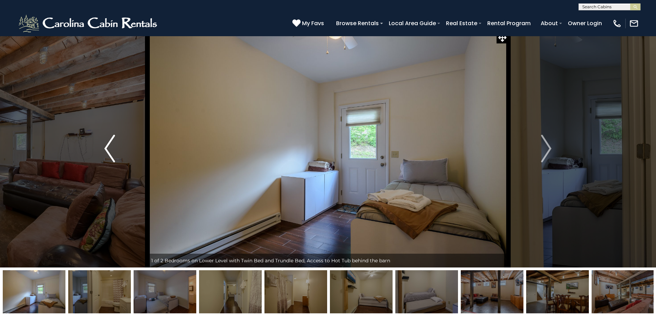
click at [109, 141] on img "Previous" at bounding box center [109, 149] width 10 height 28
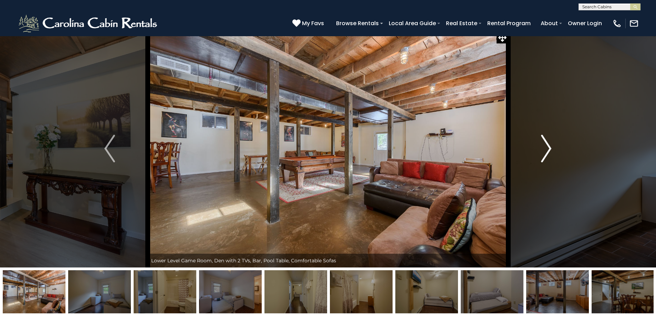
click at [543, 156] on img "Next" at bounding box center [546, 149] width 10 height 28
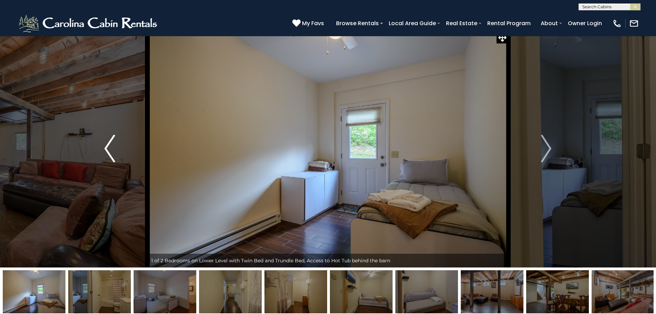
click at [110, 140] on img "Previous" at bounding box center [109, 149] width 10 height 28
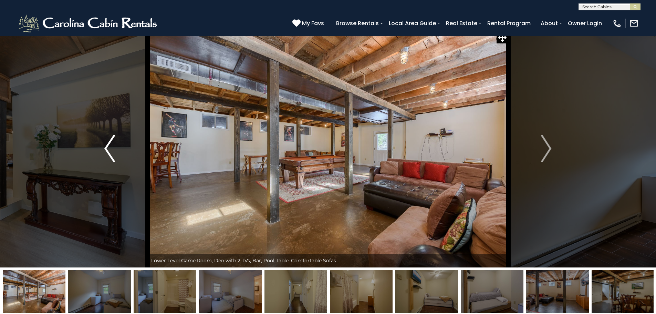
click at [110, 140] on img "Previous" at bounding box center [109, 149] width 10 height 28
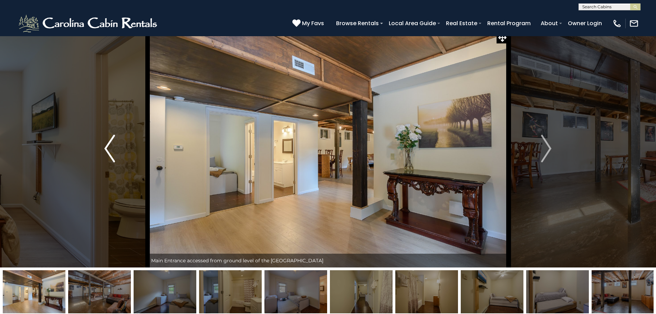
click at [110, 140] on img "Previous" at bounding box center [109, 149] width 10 height 28
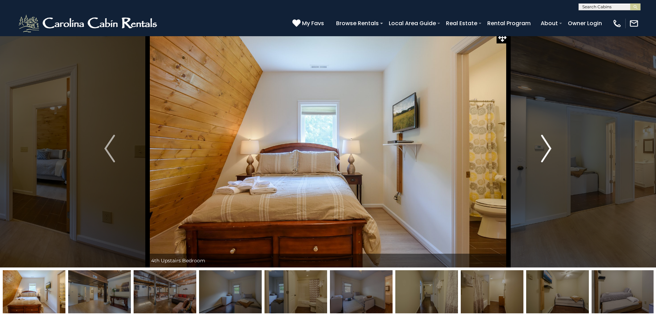
click at [552, 146] on button "Next" at bounding box center [546, 149] width 76 height 238
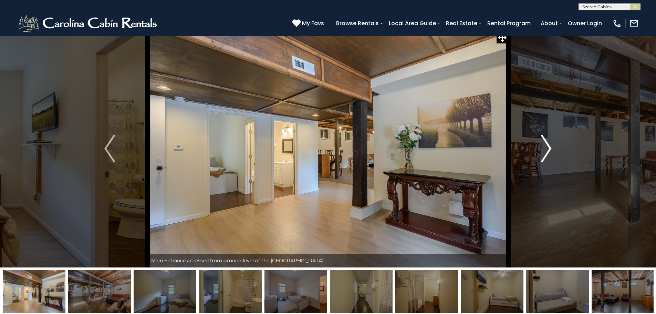
click at [552, 146] on button "Next" at bounding box center [546, 149] width 76 height 238
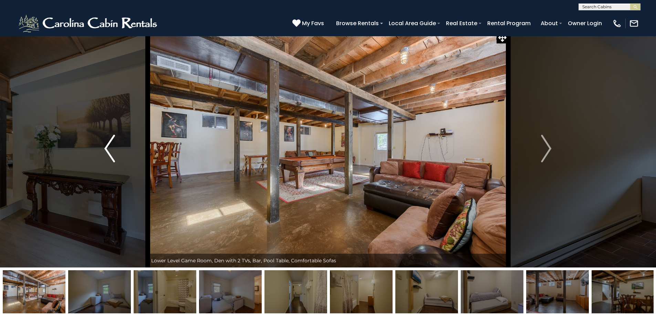
click at [109, 146] on img "Previous" at bounding box center [109, 149] width 10 height 28
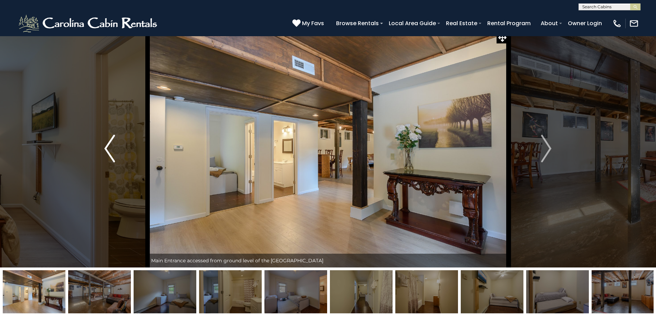
click at [109, 146] on img "Previous" at bounding box center [109, 149] width 10 height 28
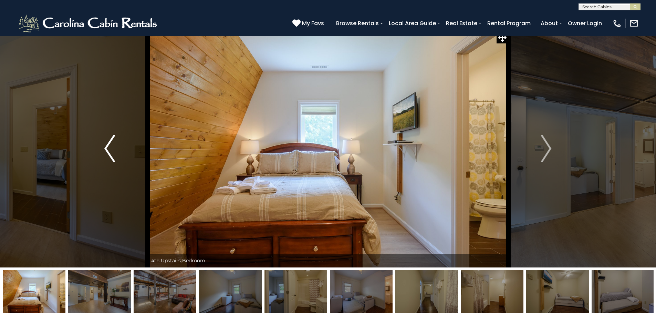
click at [109, 146] on img "Previous" at bounding box center [109, 149] width 10 height 28
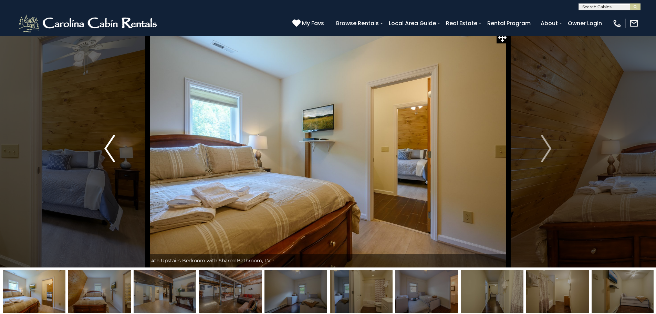
click at [109, 146] on img "Previous" at bounding box center [109, 149] width 10 height 28
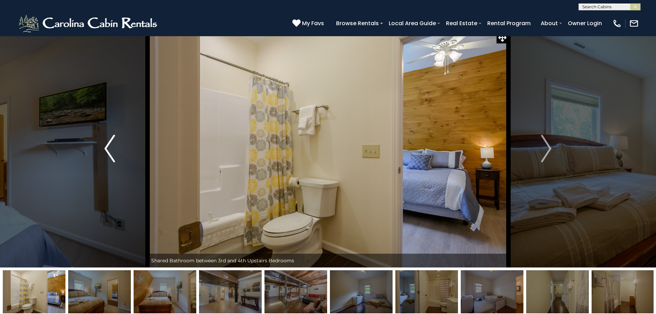
click at [109, 146] on img "Previous" at bounding box center [109, 149] width 10 height 28
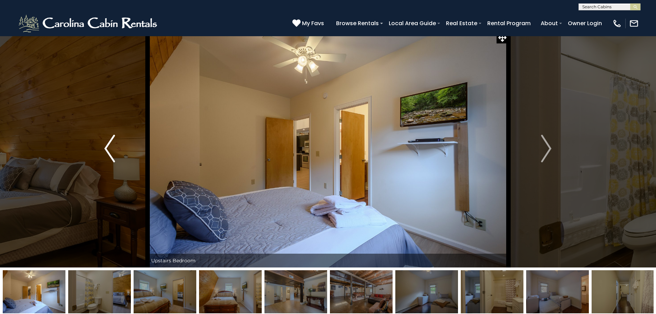
click at [109, 146] on img "Previous" at bounding box center [109, 149] width 10 height 28
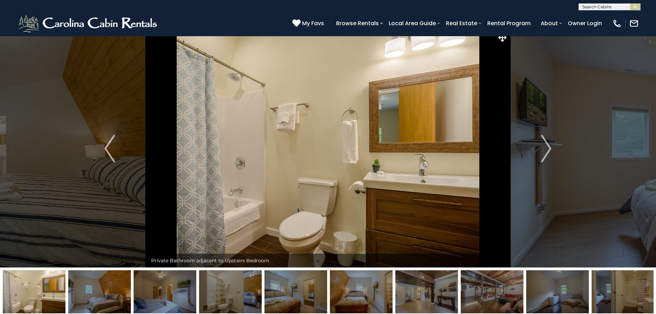
click at [116, 292] on img at bounding box center [99, 291] width 63 height 43
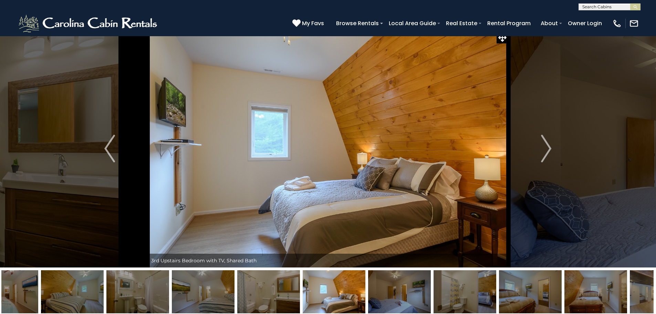
drag, startPoint x: 75, startPoint y: 295, endPoint x: 426, endPoint y: 288, distance: 351.1
click at [426, 288] on img at bounding box center [399, 291] width 63 height 43
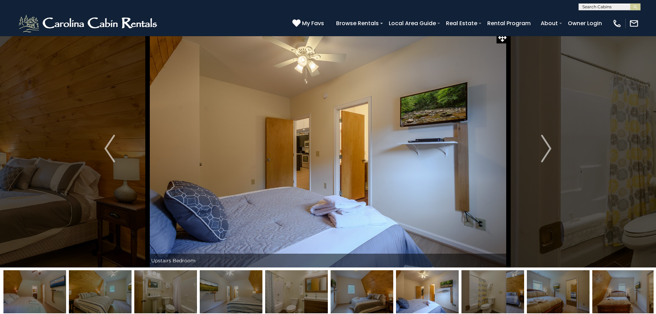
drag, startPoint x: 116, startPoint y: 292, endPoint x: 611, endPoint y: 270, distance: 496.2
click at [524, 270] on img at bounding box center [493, 291] width 63 height 43
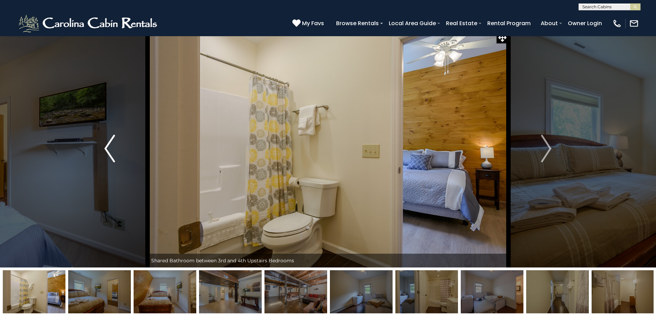
click at [106, 144] on img "Previous" at bounding box center [109, 149] width 10 height 28
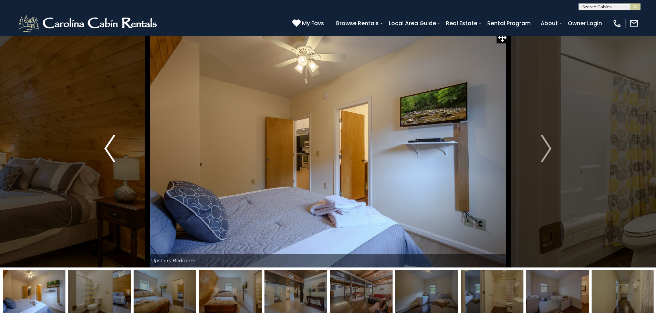
click at [106, 144] on img "Previous" at bounding box center [109, 149] width 10 height 28
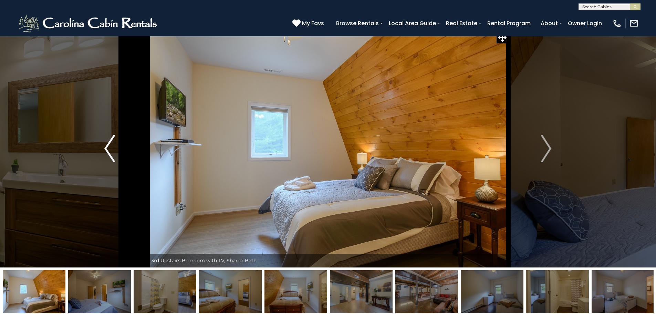
click at [106, 144] on img "Previous" at bounding box center [109, 149] width 10 height 28
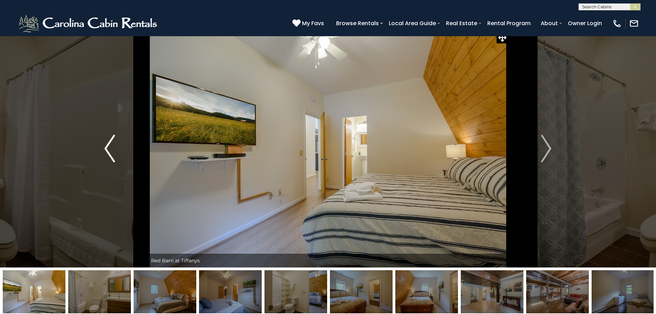
click at [106, 144] on img "Previous" at bounding box center [109, 149] width 10 height 28
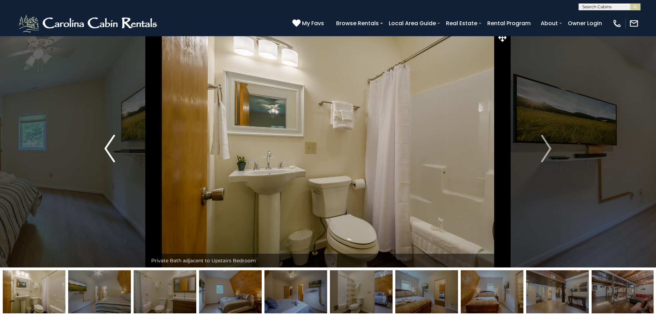
click at [106, 144] on img "Previous" at bounding box center [109, 149] width 10 height 28
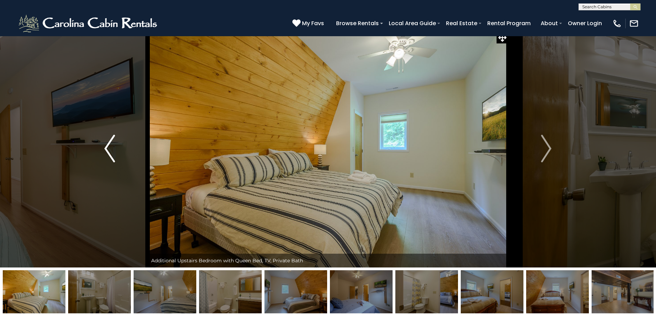
click at [106, 144] on img "Previous" at bounding box center [109, 149] width 10 height 28
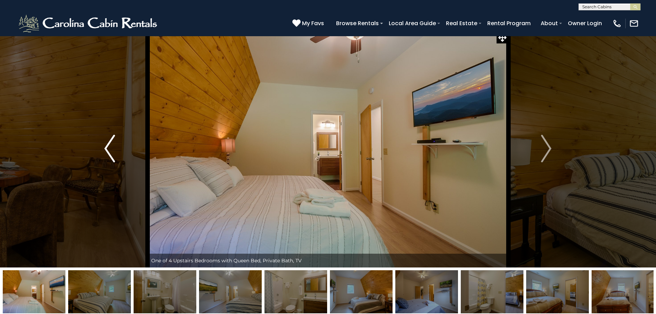
click at [106, 144] on img "Previous" at bounding box center [109, 149] width 10 height 28
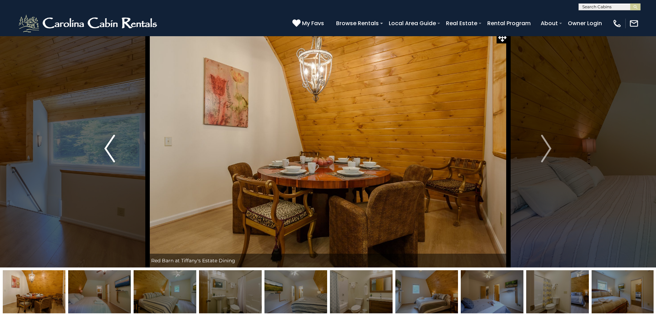
click at [106, 144] on img "Previous" at bounding box center [109, 149] width 10 height 28
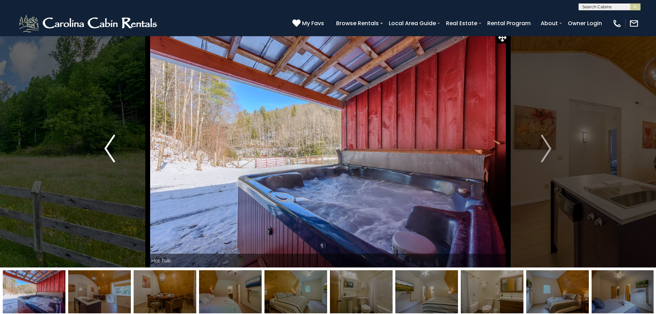
click at [106, 144] on img "Previous" at bounding box center [109, 149] width 10 height 28
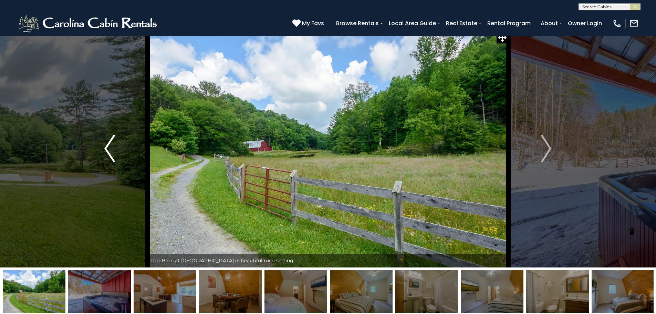
click at [106, 144] on img "Previous" at bounding box center [109, 149] width 10 height 28
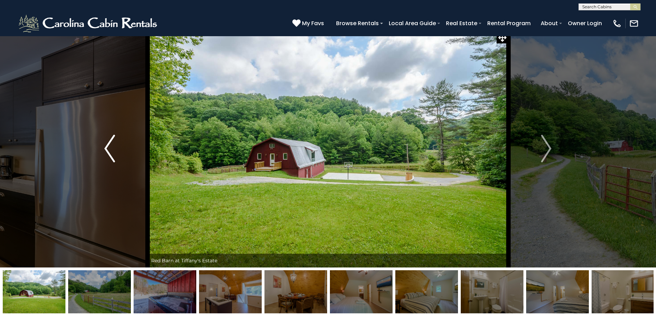
click at [106, 144] on img "Previous" at bounding box center [109, 149] width 10 height 28
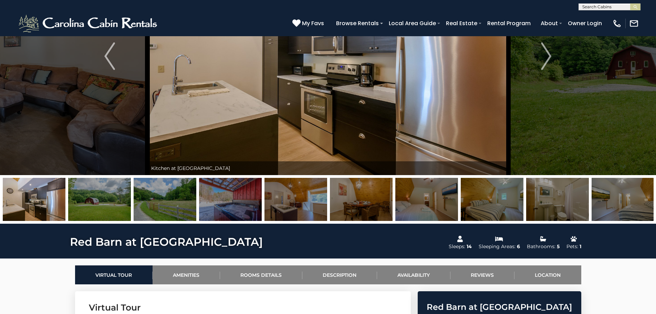
scroll to position [75, 0]
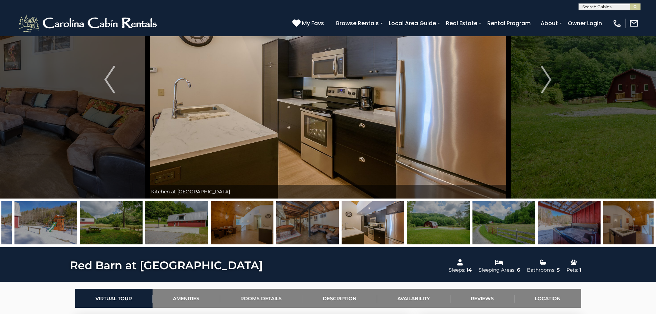
drag, startPoint x: 51, startPoint y: 223, endPoint x: 393, endPoint y: 209, distance: 343.0
click at [393, 209] on img at bounding box center [373, 222] width 63 height 43
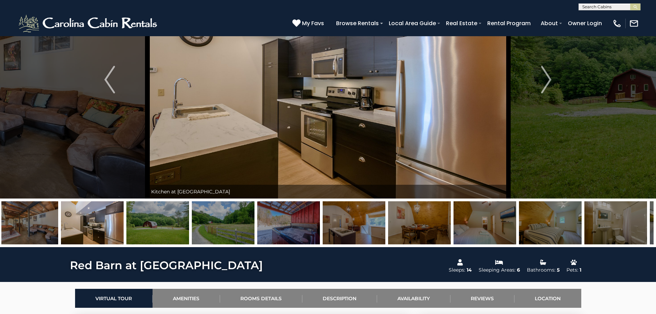
drag, startPoint x: 164, startPoint y: 223, endPoint x: 486, endPoint y: 182, distance: 325.0
click at [465, 185] on div "Red Barn at Tiffany's Estate Red Barn at Tiffany's Estate Kitchen & Dining Areas" at bounding box center [328, 104] width 656 height 286
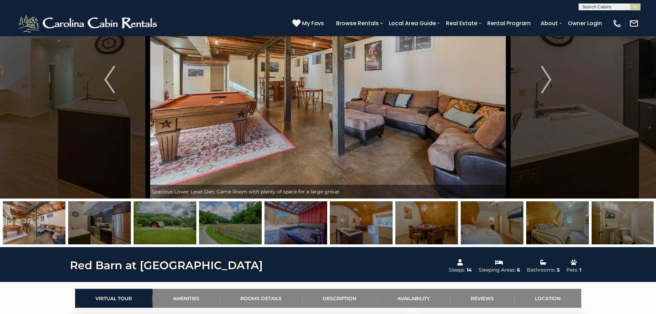
click at [36, 226] on img at bounding box center [34, 222] width 63 height 43
click at [97, 217] on img at bounding box center [99, 222] width 63 height 43
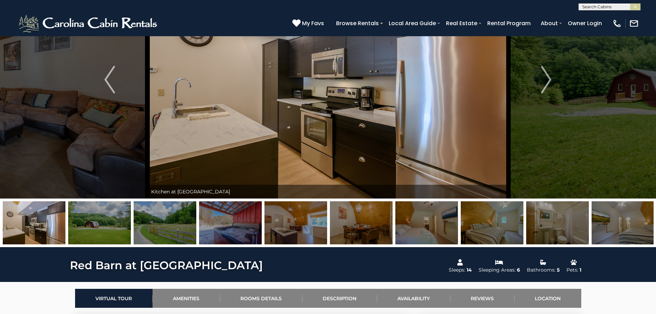
click at [28, 233] on img at bounding box center [34, 222] width 63 height 43
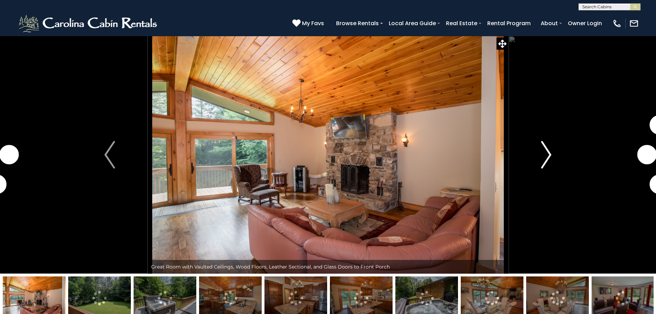
click at [547, 154] on img "Next" at bounding box center [546, 155] width 10 height 28
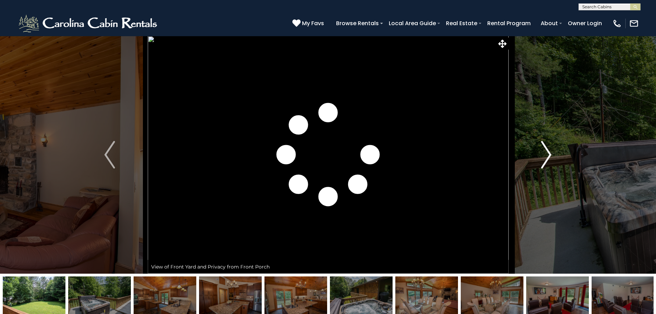
click at [547, 154] on img "Next" at bounding box center [546, 155] width 10 height 28
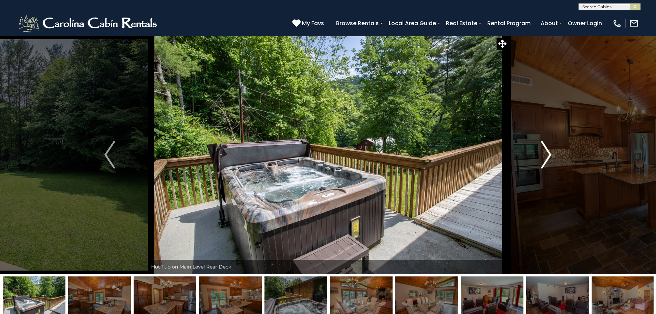
click at [547, 154] on img "Next" at bounding box center [546, 155] width 10 height 28
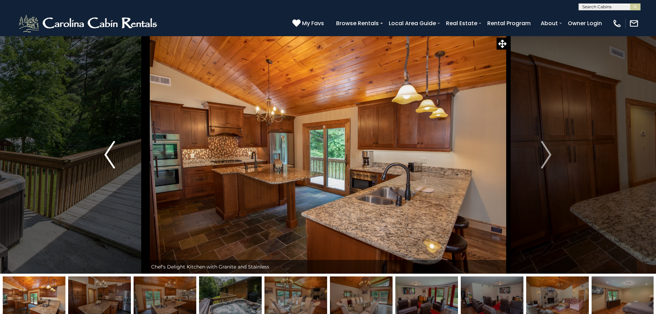
click at [110, 153] on img "Previous" at bounding box center [109, 155] width 10 height 28
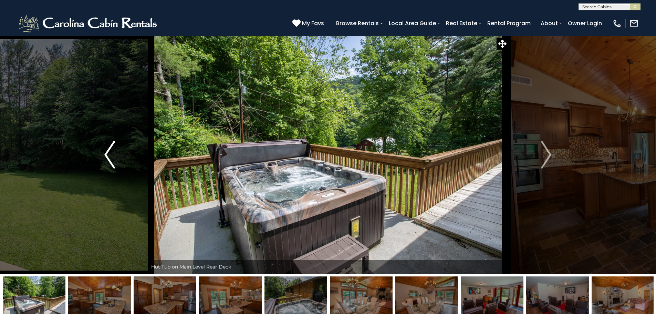
click at [110, 153] on img "Previous" at bounding box center [109, 155] width 10 height 28
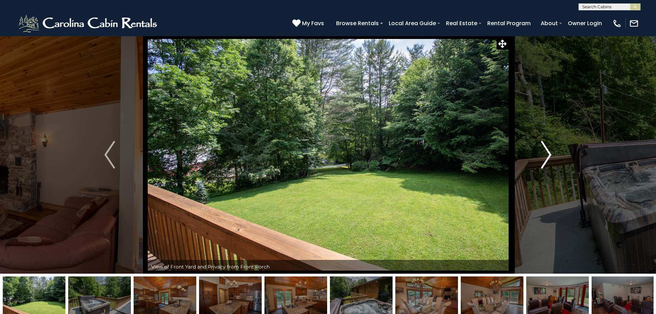
click at [551, 149] on img "Next" at bounding box center [546, 155] width 10 height 28
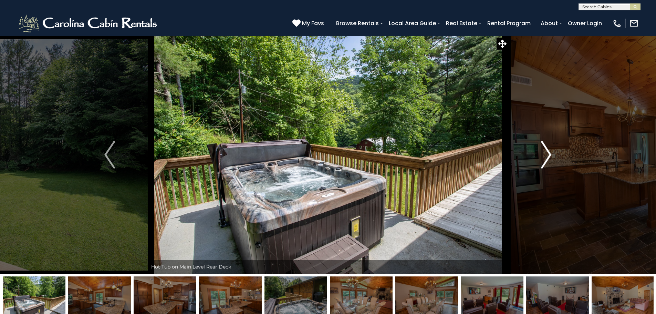
click at [551, 149] on img "Next" at bounding box center [546, 155] width 10 height 28
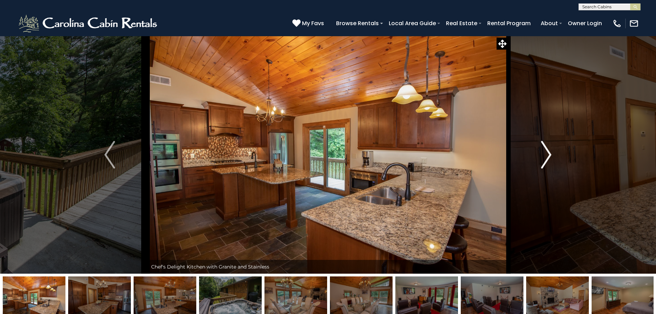
click at [551, 149] on img "Next" at bounding box center [546, 155] width 10 height 28
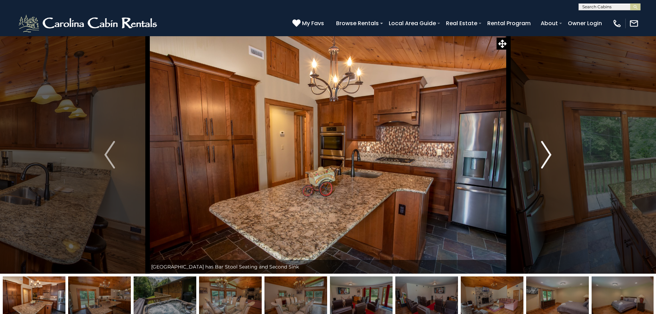
click at [551, 149] on img "Next" at bounding box center [546, 155] width 10 height 28
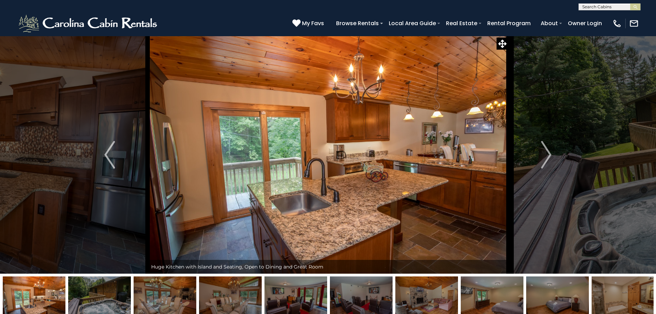
click at [281, 297] on img at bounding box center [296, 297] width 63 height 43
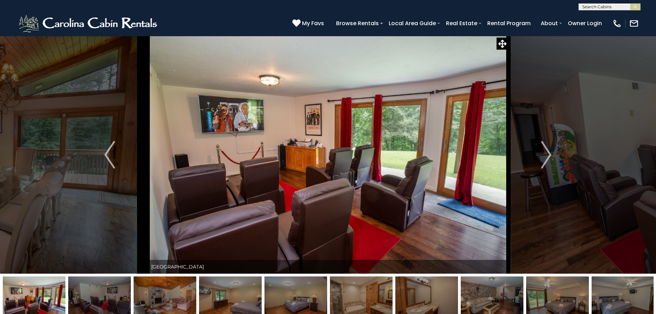
click at [228, 292] on img at bounding box center [230, 297] width 63 height 43
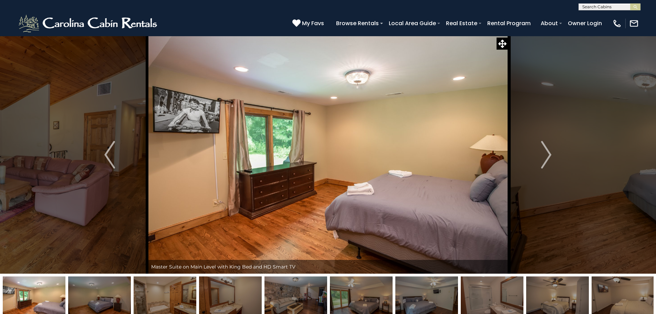
click at [214, 291] on img at bounding box center [230, 297] width 63 height 43
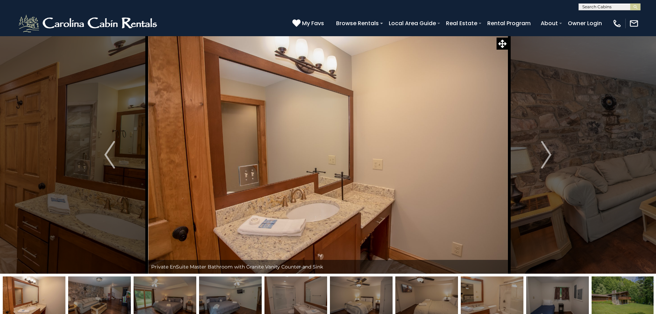
click at [214, 291] on img at bounding box center [230, 297] width 63 height 43
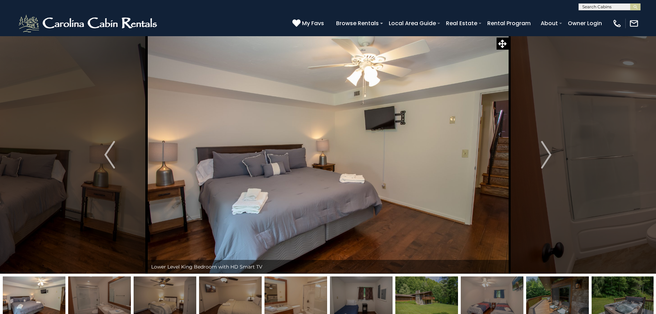
click at [234, 296] on img at bounding box center [230, 297] width 63 height 43
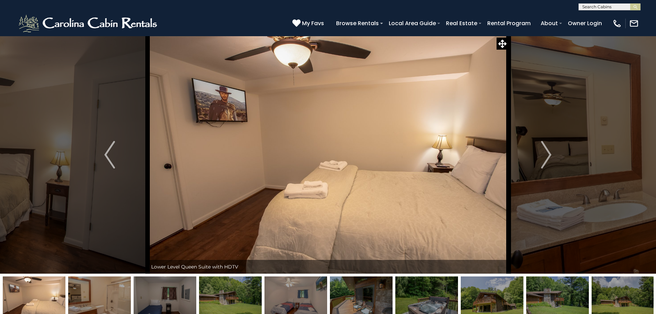
click at [234, 296] on img at bounding box center [230, 297] width 63 height 43
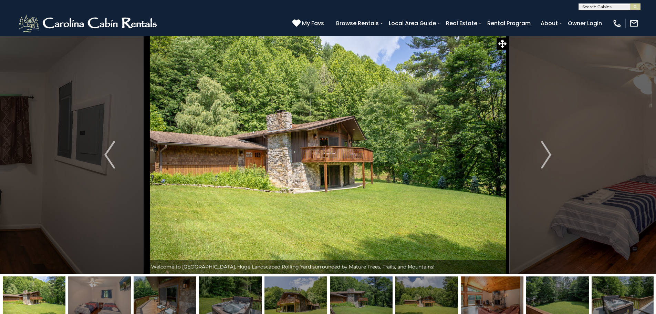
click at [235, 296] on img at bounding box center [230, 297] width 63 height 43
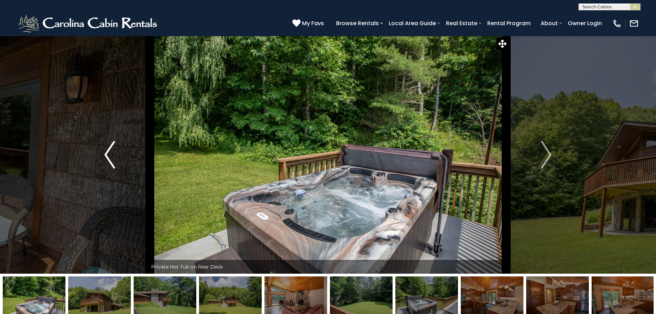
click at [111, 153] on img "Previous" at bounding box center [109, 155] width 10 height 28
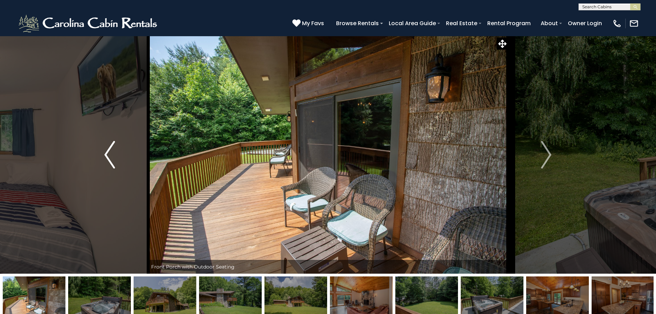
click at [111, 153] on img "Previous" at bounding box center [109, 155] width 10 height 28
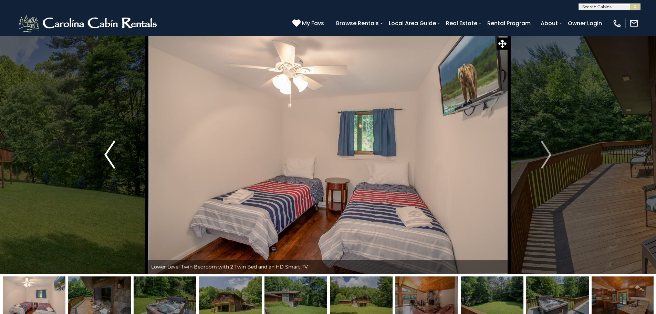
click at [111, 153] on img "Previous" at bounding box center [109, 155] width 10 height 28
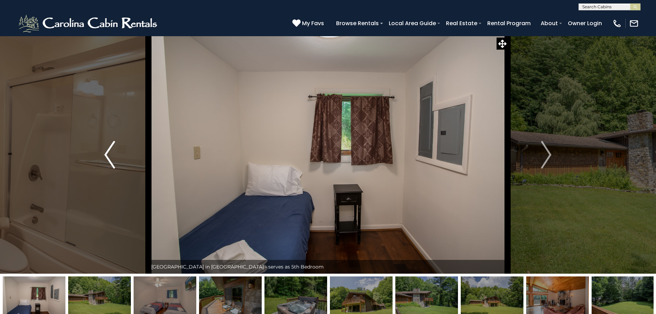
click at [111, 153] on img "Previous" at bounding box center [109, 155] width 10 height 28
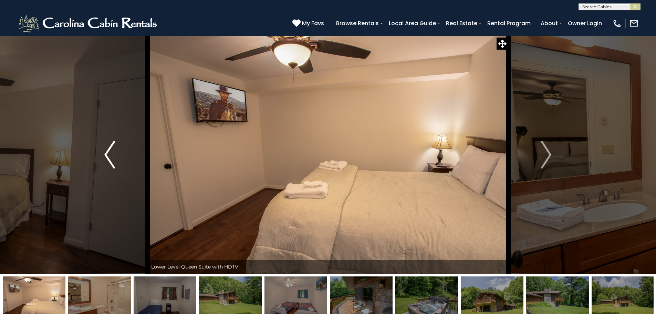
click at [111, 153] on img "Previous" at bounding box center [109, 155] width 10 height 28
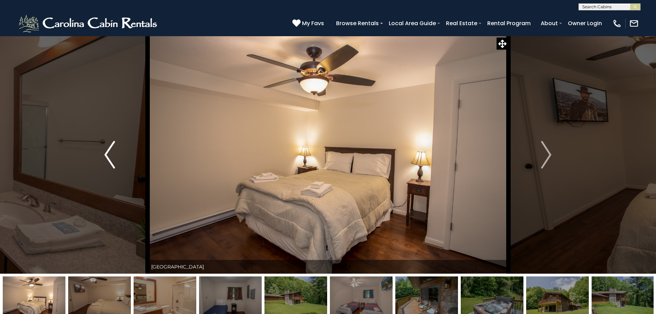
click at [111, 153] on img "Previous" at bounding box center [109, 155] width 10 height 28
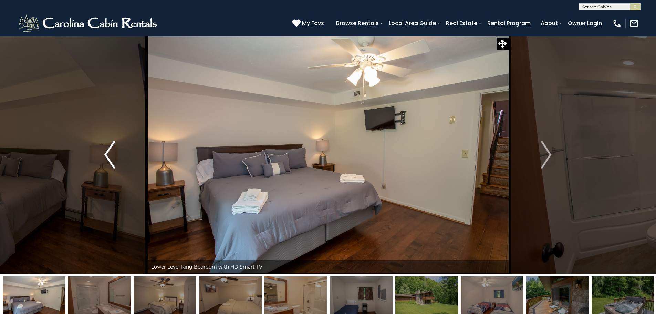
click at [111, 153] on img "Previous" at bounding box center [109, 155] width 10 height 28
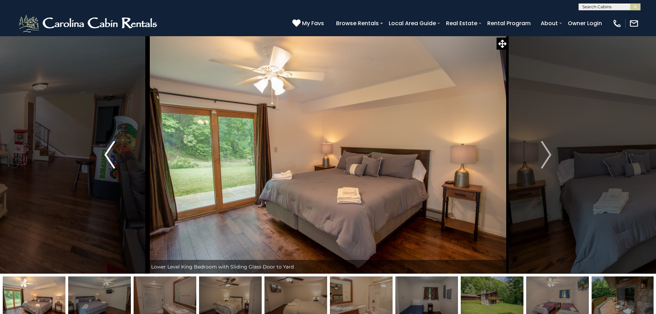
click at [111, 153] on img "Previous" at bounding box center [109, 155] width 10 height 28
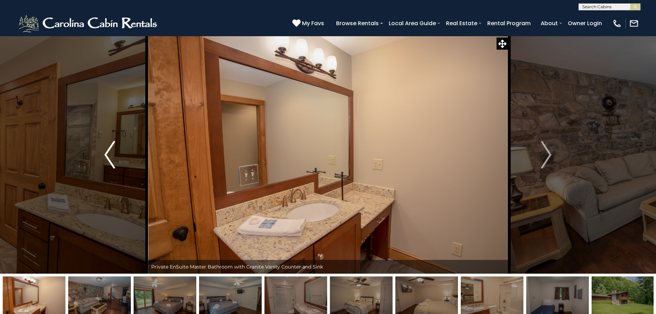
click at [111, 153] on img "Previous" at bounding box center [109, 155] width 10 height 28
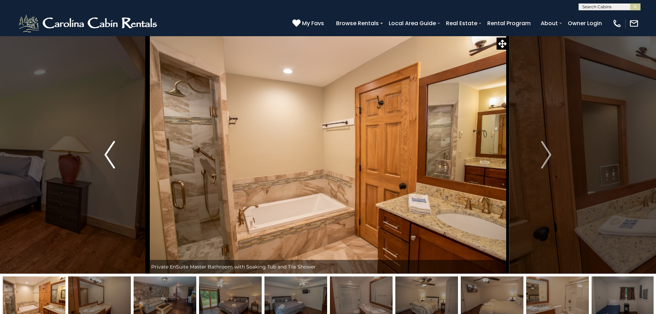
click at [111, 153] on img "Previous" at bounding box center [109, 155] width 10 height 28
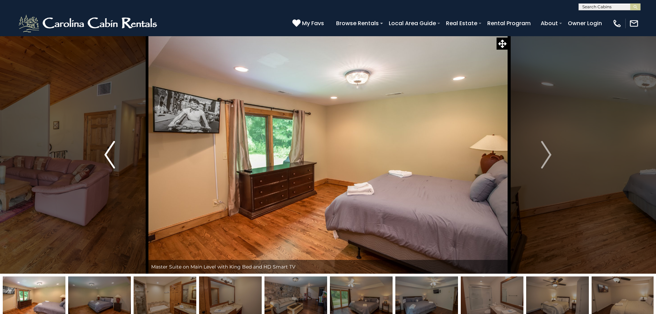
click at [111, 153] on img "Previous" at bounding box center [109, 155] width 10 height 28
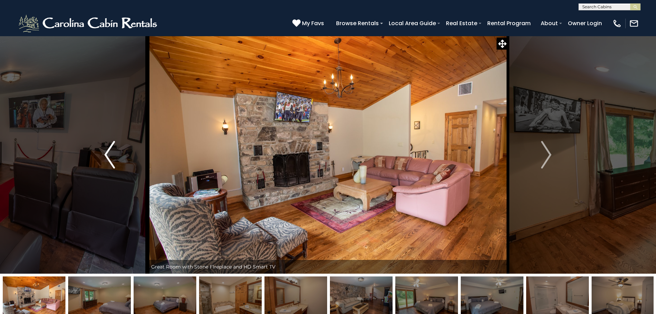
click at [111, 153] on img "Previous" at bounding box center [109, 155] width 10 height 28
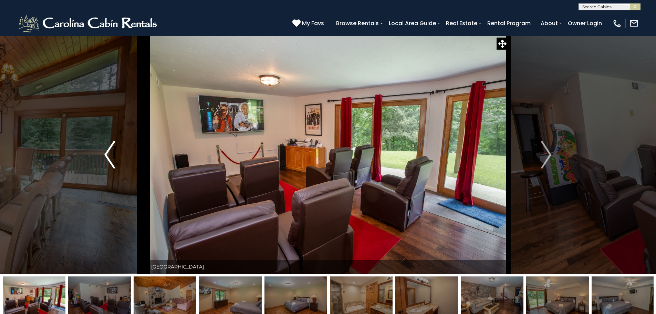
click at [111, 153] on img "Previous" at bounding box center [109, 155] width 10 height 28
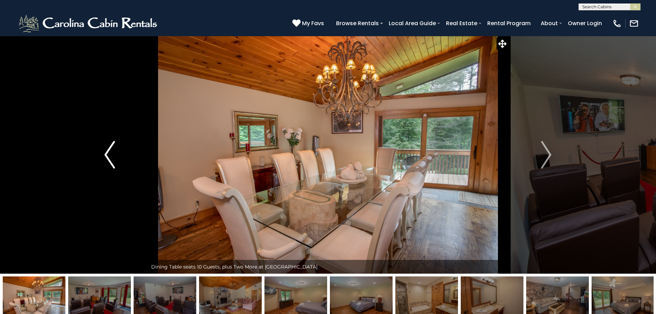
click at [111, 153] on img "Previous" at bounding box center [109, 155] width 10 height 28
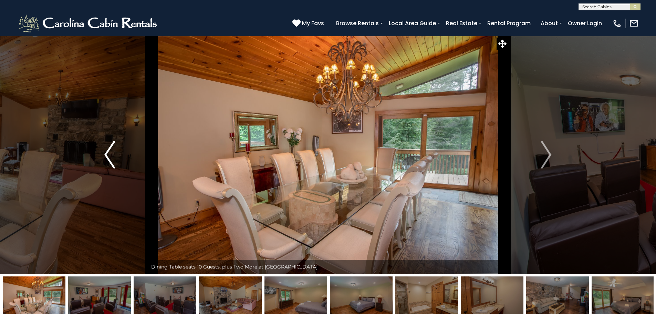
click at [111, 153] on img "Previous" at bounding box center [109, 155] width 10 height 28
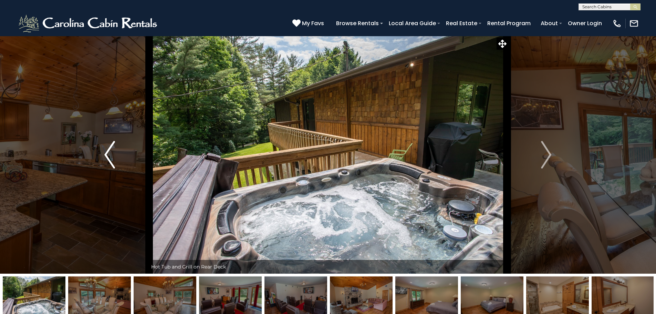
click at [111, 153] on img "Previous" at bounding box center [109, 155] width 10 height 28
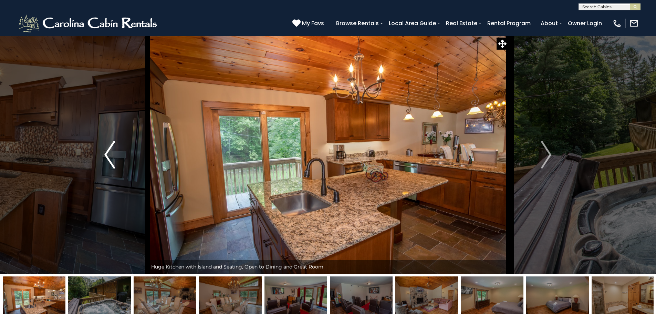
click at [111, 153] on img "Previous" at bounding box center [109, 155] width 10 height 28
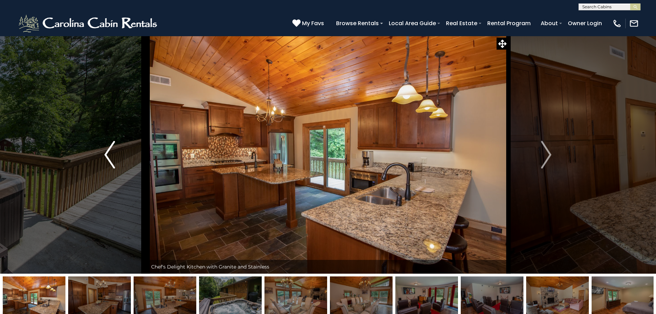
click at [111, 153] on img "Previous" at bounding box center [109, 155] width 10 height 28
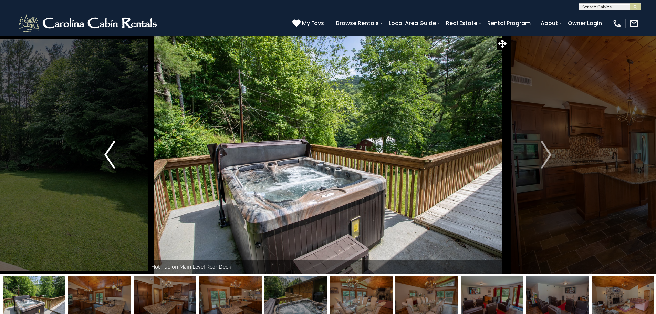
click at [111, 153] on img "Previous" at bounding box center [109, 155] width 10 height 28
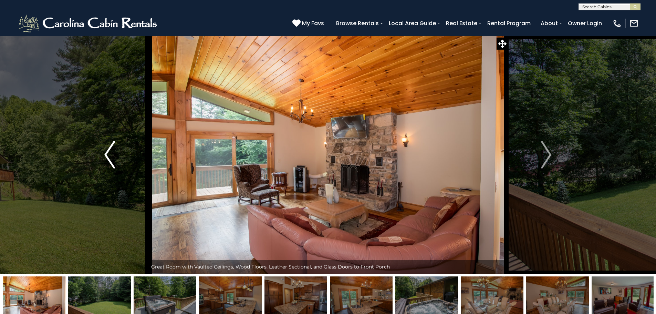
click at [111, 153] on img "Previous" at bounding box center [109, 155] width 10 height 28
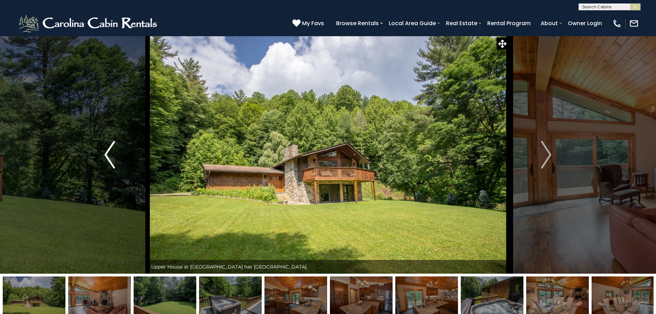
click at [111, 153] on img "Previous" at bounding box center [109, 155] width 10 height 28
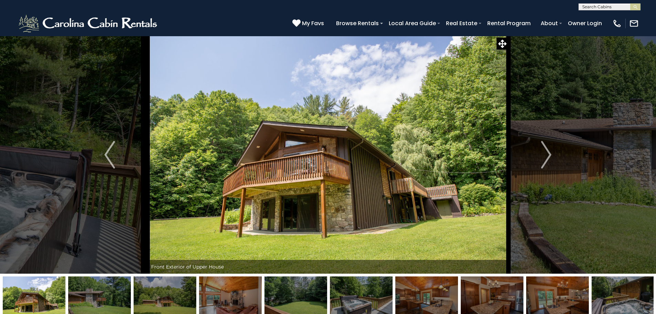
click at [52, 298] on img at bounding box center [34, 297] width 63 height 43
click at [548, 162] on img "Next" at bounding box center [546, 155] width 10 height 28
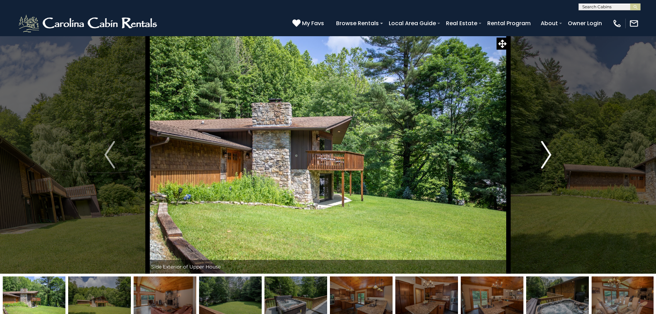
click at [547, 159] on img "Next" at bounding box center [546, 155] width 10 height 28
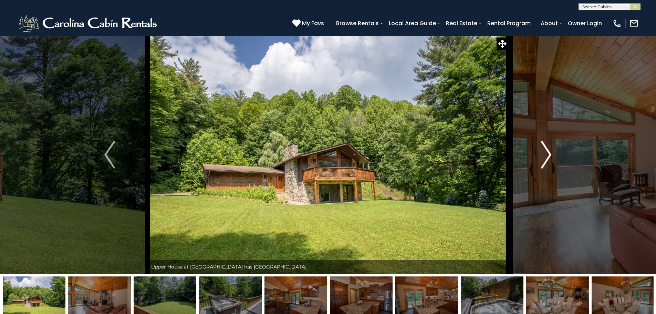
click at [547, 159] on img "Next" at bounding box center [546, 155] width 10 height 28
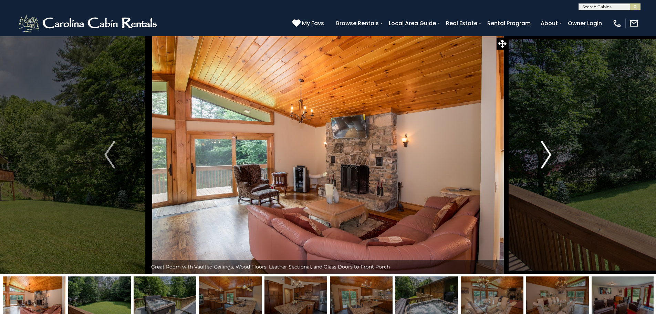
click at [547, 159] on img "Next" at bounding box center [546, 155] width 10 height 28
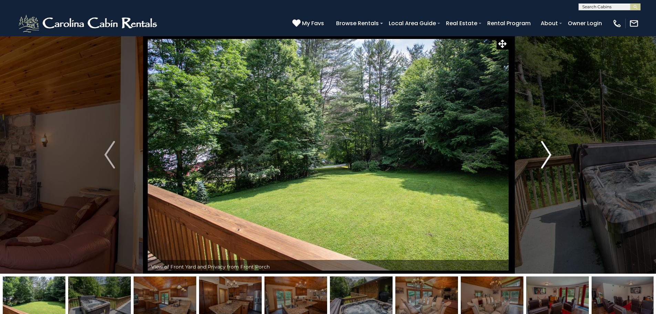
click at [547, 159] on img "Next" at bounding box center [546, 155] width 10 height 28
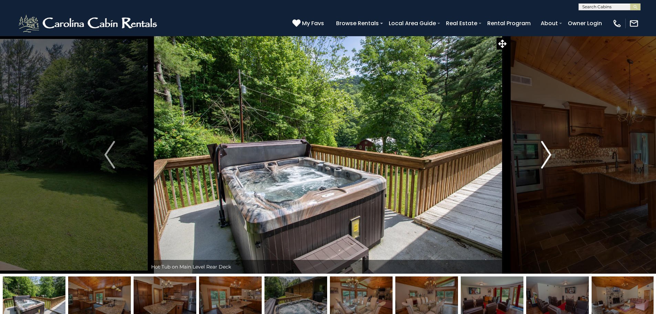
click at [548, 147] on img "Next" at bounding box center [546, 155] width 10 height 28
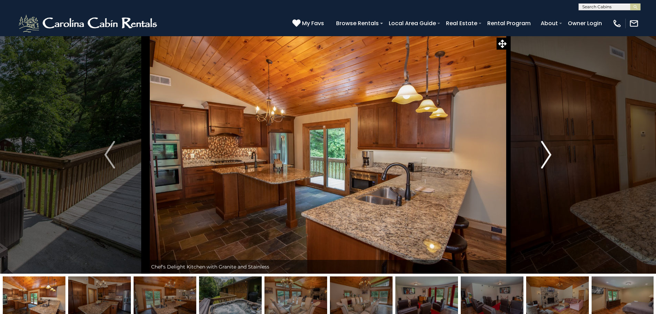
click at [547, 152] on img "Next" at bounding box center [546, 155] width 10 height 28
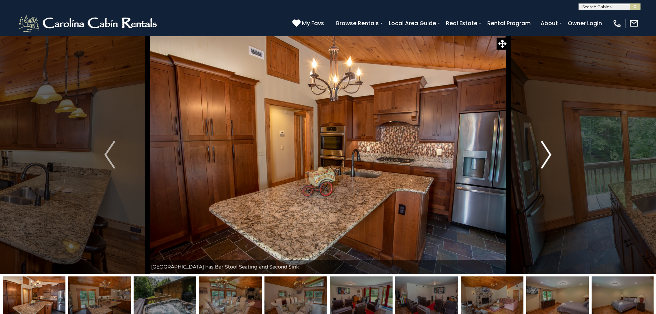
click at [547, 152] on img "Next" at bounding box center [546, 155] width 10 height 28
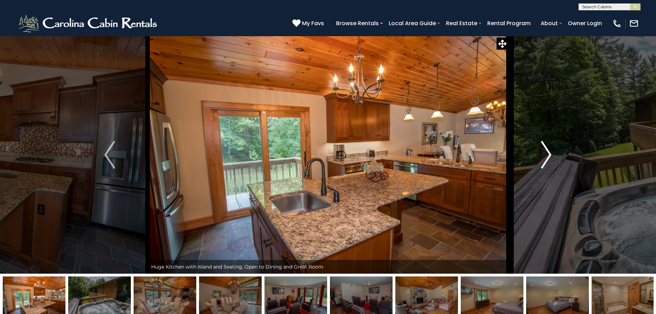
click at [547, 152] on img "Next" at bounding box center [546, 155] width 10 height 28
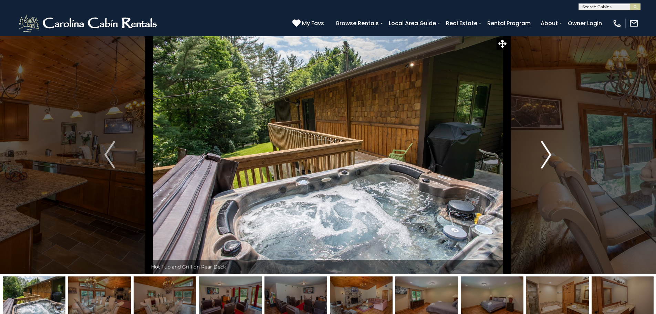
click at [547, 152] on img "Next" at bounding box center [546, 155] width 10 height 28
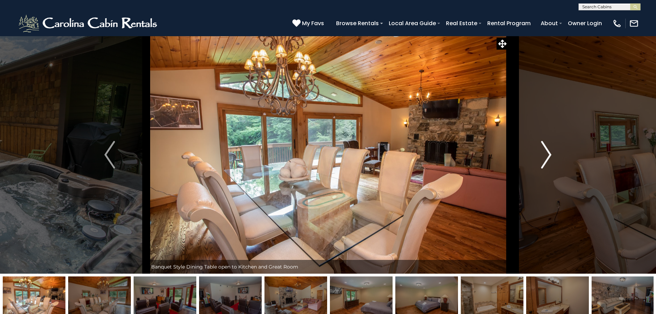
click at [547, 152] on img "Next" at bounding box center [546, 155] width 10 height 28
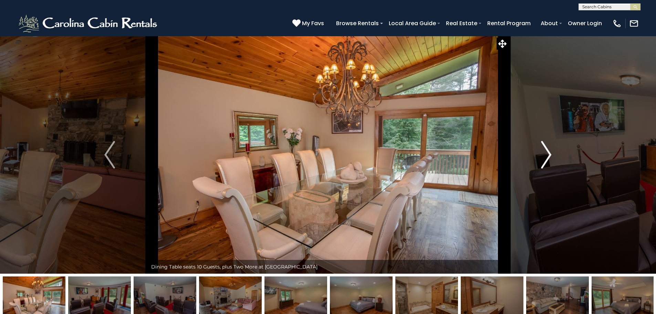
click at [547, 152] on img "Next" at bounding box center [546, 155] width 10 height 28
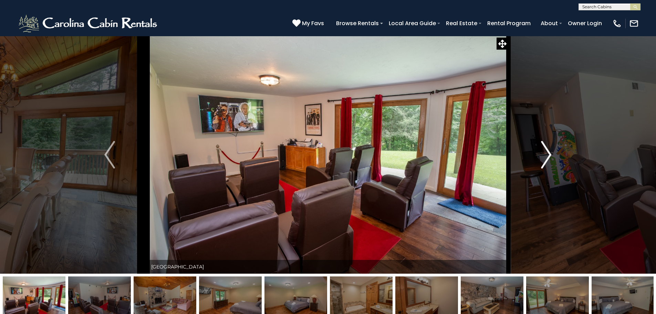
click at [547, 152] on img "Next" at bounding box center [546, 155] width 10 height 28
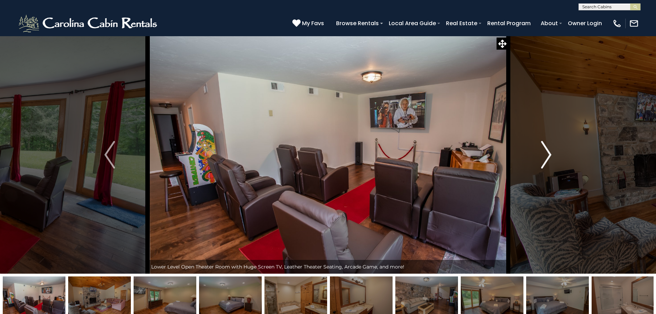
click at [547, 152] on img "Next" at bounding box center [546, 155] width 10 height 28
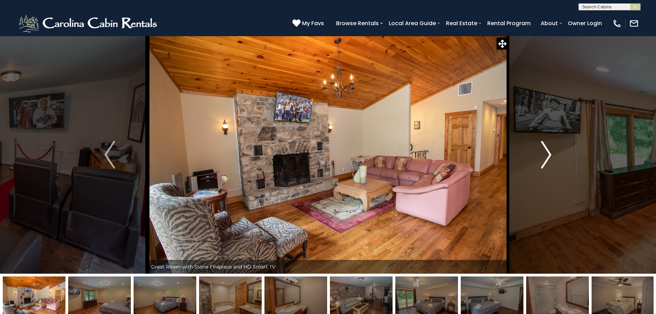
click at [547, 152] on img "Next" at bounding box center [546, 155] width 10 height 28
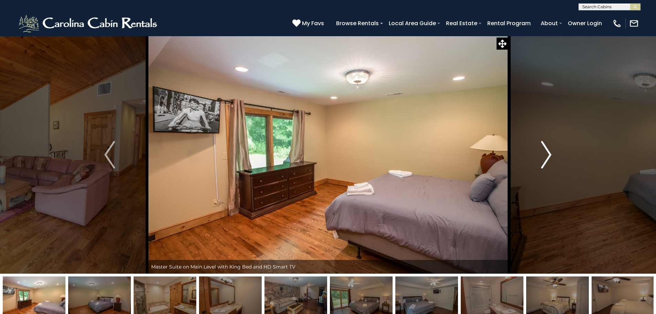
click at [547, 152] on img "Next" at bounding box center [546, 155] width 10 height 28
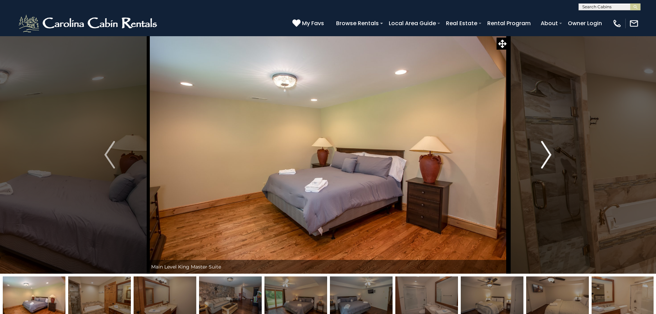
click at [547, 152] on img "Next" at bounding box center [546, 155] width 10 height 28
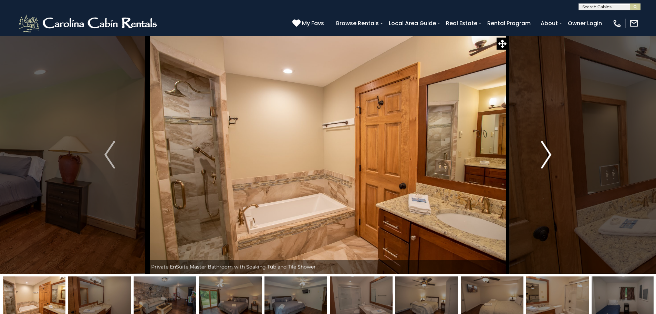
click at [547, 152] on img "Next" at bounding box center [546, 155] width 10 height 28
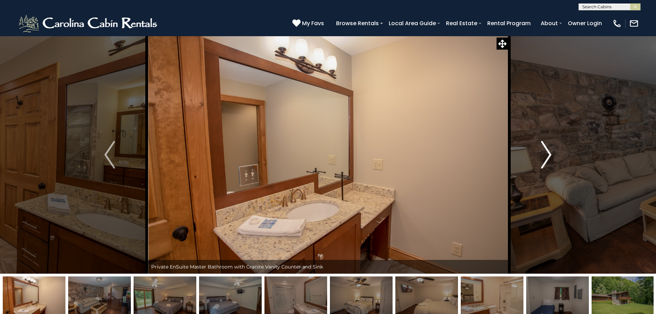
click at [547, 152] on img "Next" at bounding box center [546, 155] width 10 height 28
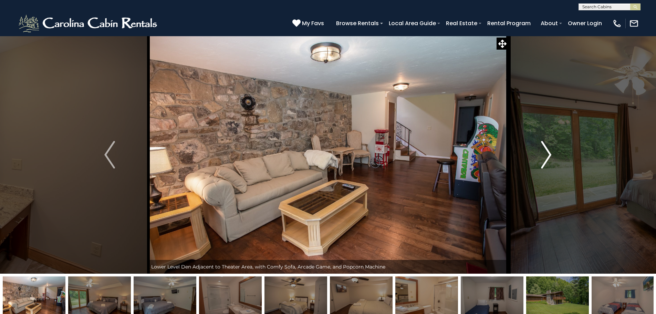
click at [547, 152] on img "Next" at bounding box center [546, 155] width 10 height 28
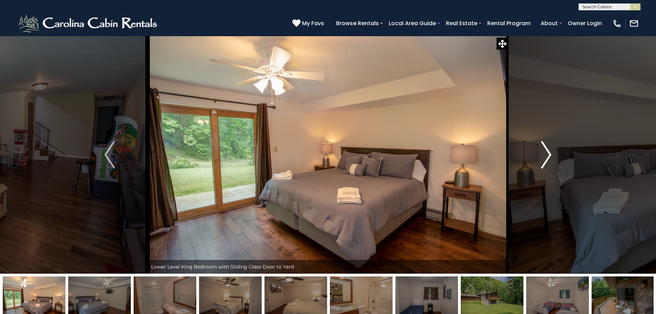
click at [547, 152] on img "Next" at bounding box center [546, 155] width 10 height 28
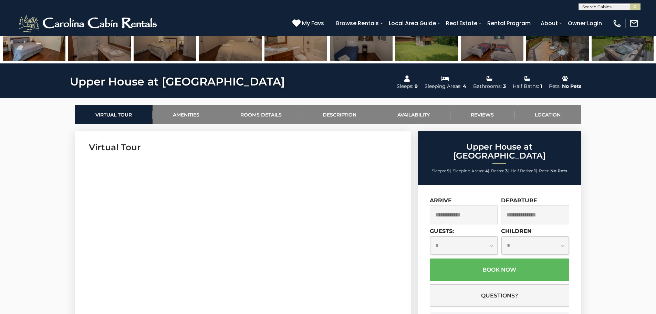
scroll to position [276, 0]
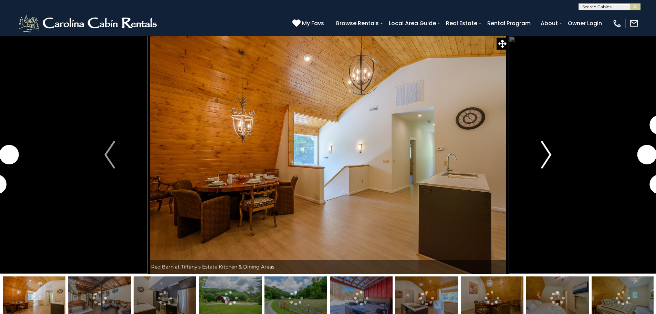
click at [547, 148] on img "Next" at bounding box center [546, 155] width 10 height 28
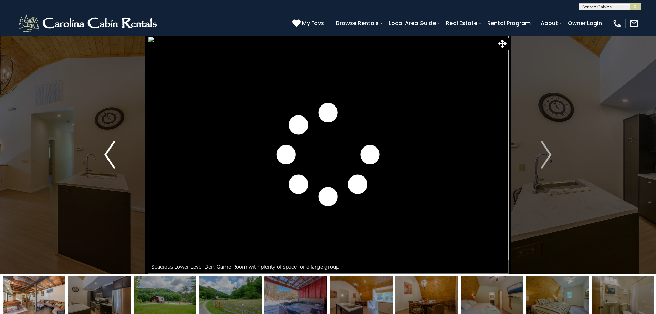
click at [108, 149] on img "Previous" at bounding box center [109, 155] width 10 height 28
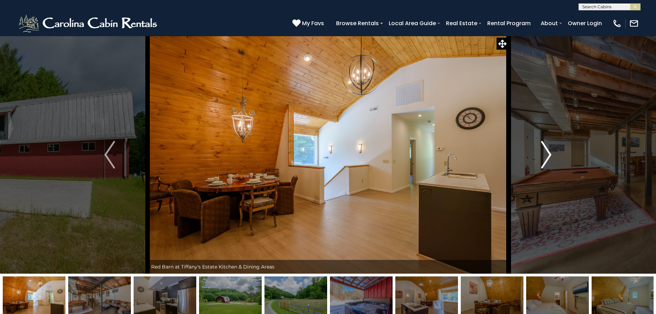
click at [544, 153] on img "Next" at bounding box center [546, 155] width 10 height 28
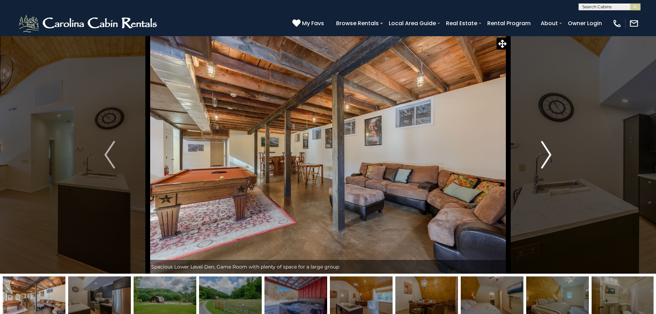
click at [544, 153] on img "Next" at bounding box center [546, 155] width 10 height 28
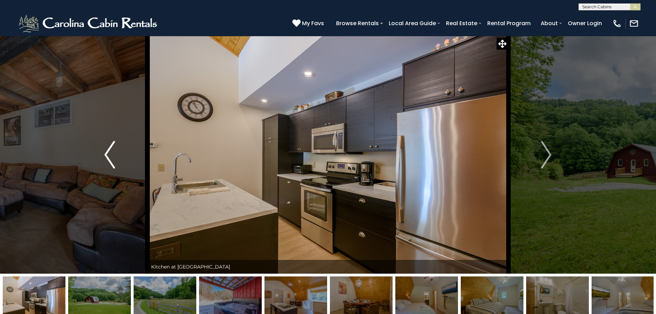
click at [103, 156] on button "Previous" at bounding box center [110, 155] width 76 height 238
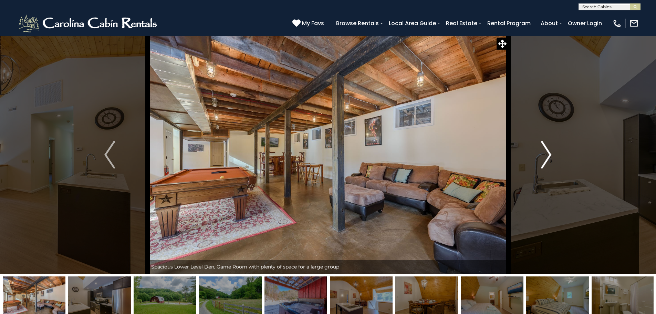
click at [550, 153] on img "Next" at bounding box center [546, 155] width 10 height 28
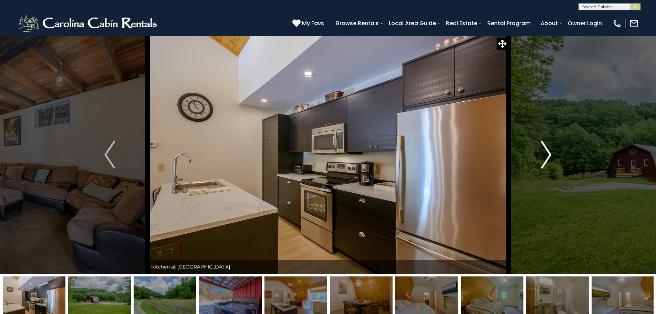
click at [550, 153] on img "Next" at bounding box center [546, 155] width 10 height 28
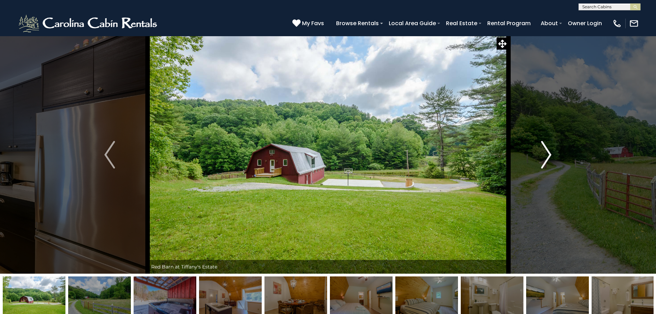
click at [550, 153] on img "Next" at bounding box center [546, 155] width 10 height 28
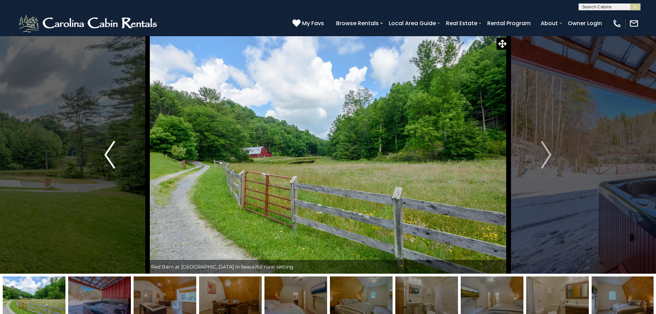
click at [110, 159] on img "Previous" at bounding box center [109, 155] width 10 height 28
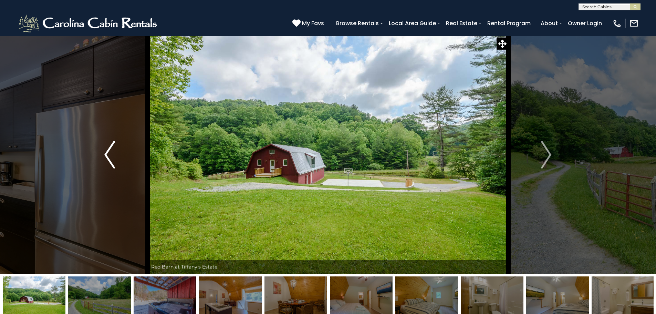
click at [111, 159] on img "Previous" at bounding box center [109, 155] width 10 height 28
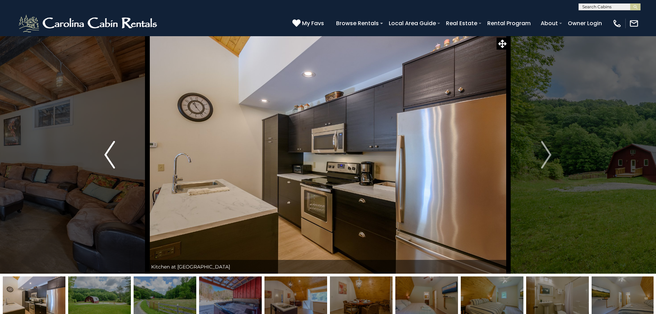
click at [114, 145] on img "Previous" at bounding box center [109, 155] width 10 height 28
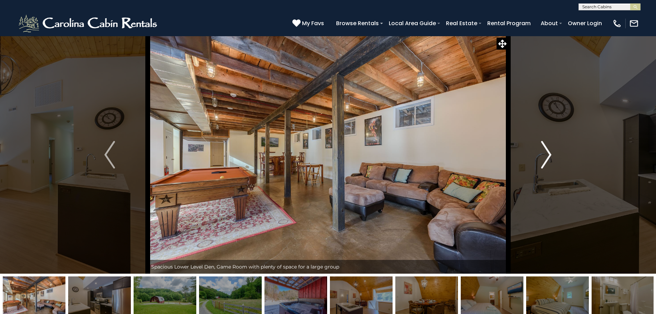
click at [545, 155] on img "Next" at bounding box center [546, 155] width 10 height 28
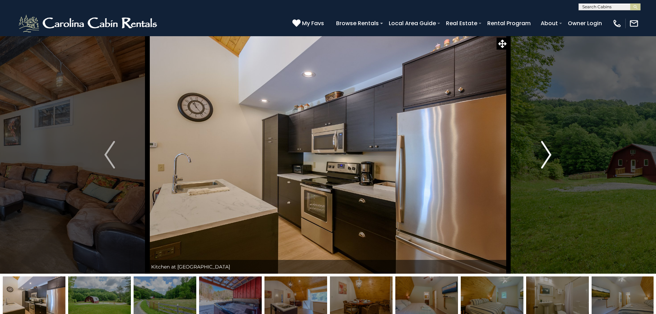
click at [545, 155] on img "Next" at bounding box center [546, 155] width 10 height 28
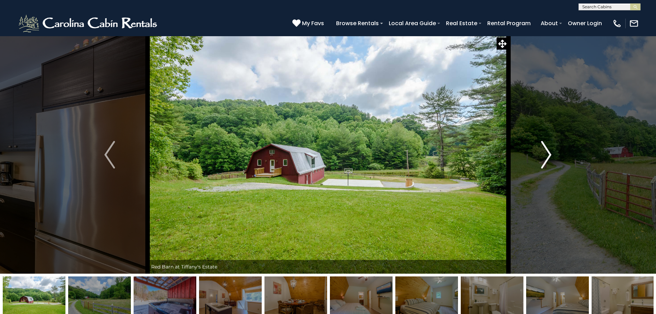
click at [545, 155] on img "Next" at bounding box center [546, 155] width 10 height 28
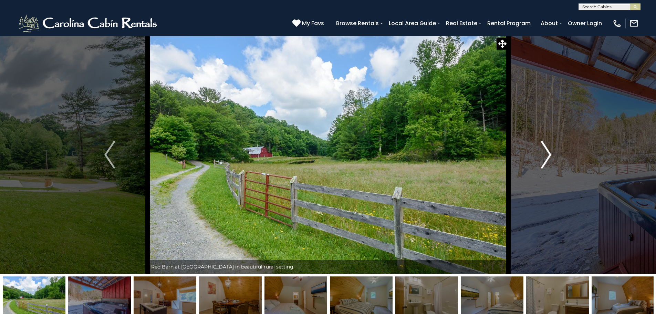
click at [545, 155] on img "Next" at bounding box center [546, 155] width 10 height 28
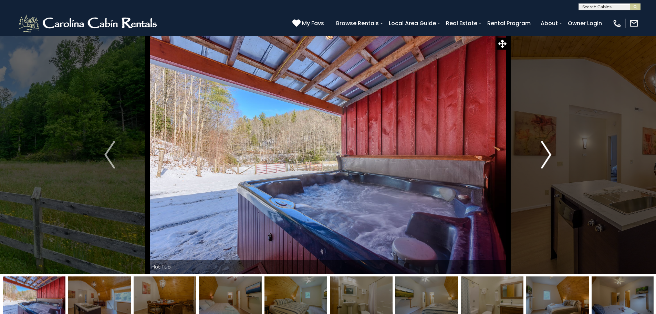
click at [545, 155] on img "Next" at bounding box center [546, 155] width 10 height 28
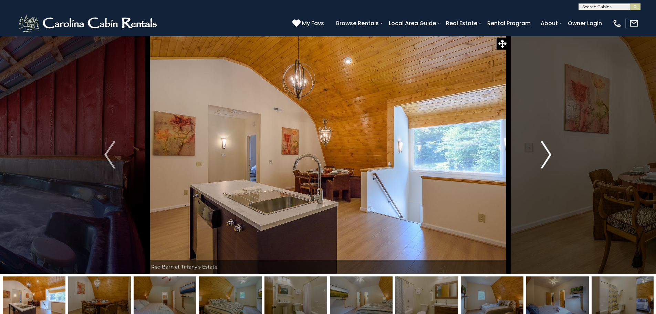
click at [545, 155] on img "Next" at bounding box center [546, 155] width 10 height 28
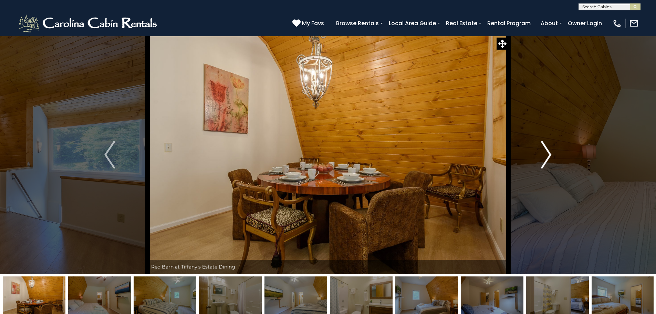
click at [546, 149] on img "Next" at bounding box center [546, 155] width 10 height 28
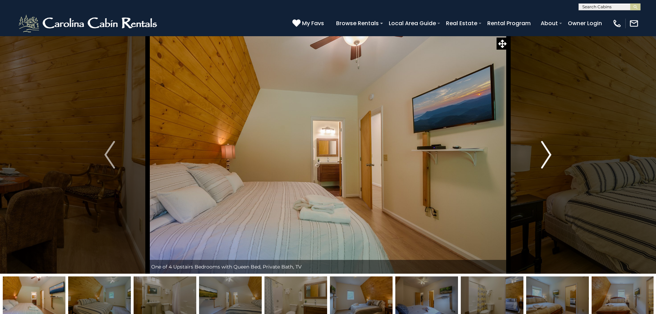
click at [546, 149] on img "Next" at bounding box center [546, 155] width 10 height 28
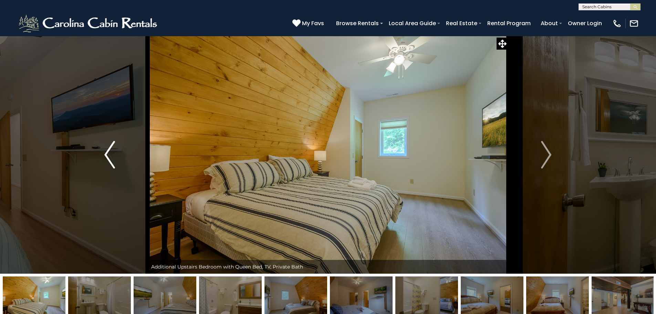
click at [110, 154] on img "Previous" at bounding box center [109, 155] width 10 height 28
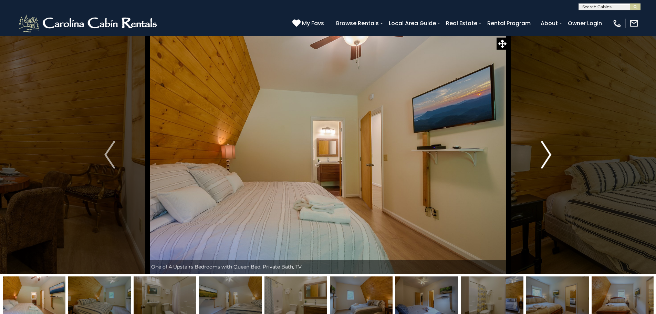
click at [548, 153] on img "Next" at bounding box center [546, 155] width 10 height 28
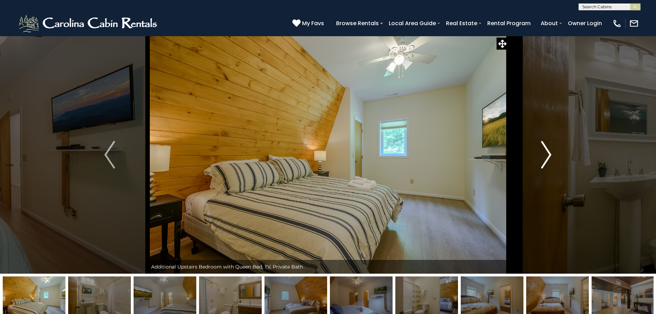
click at [548, 153] on img "Next" at bounding box center [546, 155] width 10 height 28
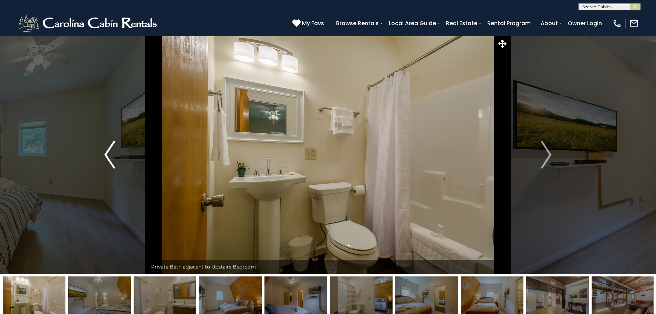
click at [104, 157] on button "Previous" at bounding box center [110, 155] width 76 height 238
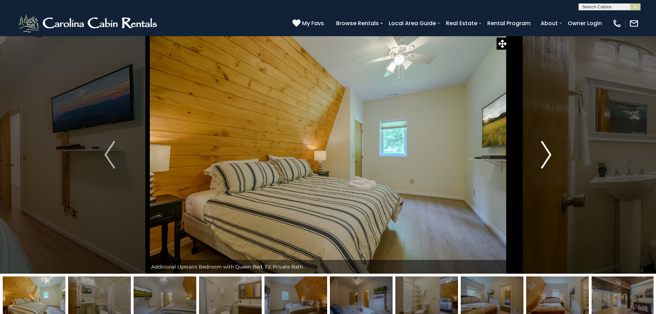
click at [549, 151] on img "Next" at bounding box center [546, 155] width 10 height 28
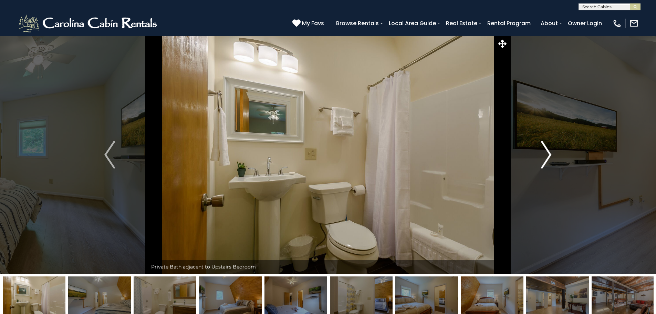
click at [549, 151] on img "Next" at bounding box center [546, 155] width 10 height 28
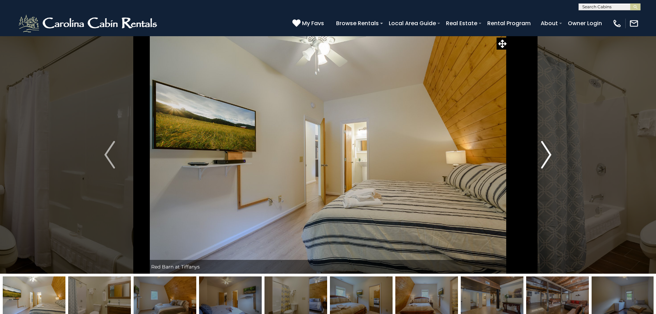
click at [549, 151] on img "Next" at bounding box center [546, 155] width 10 height 28
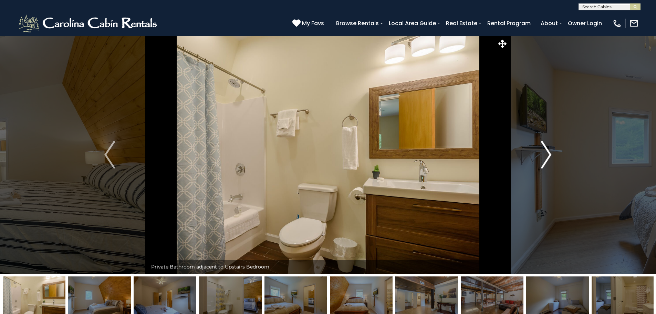
click at [549, 151] on img "Next" at bounding box center [546, 155] width 10 height 28
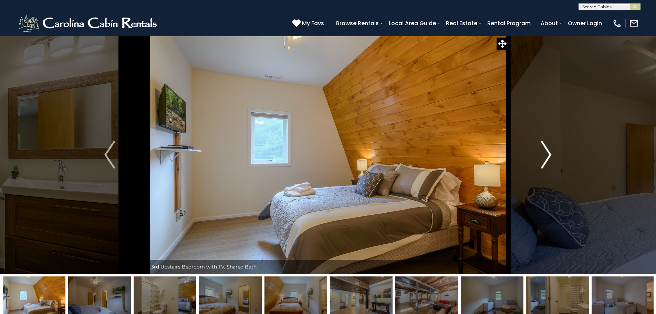
click at [549, 151] on img "Next" at bounding box center [546, 155] width 10 height 28
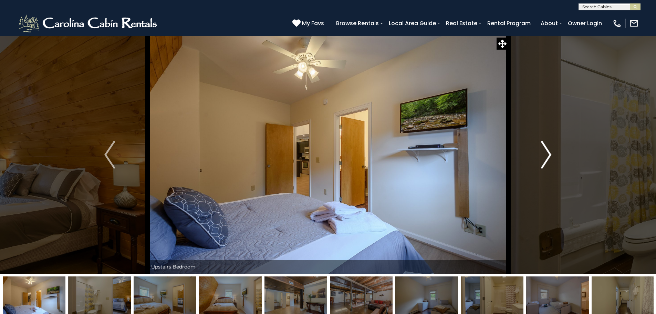
click at [549, 151] on img "Next" at bounding box center [546, 155] width 10 height 28
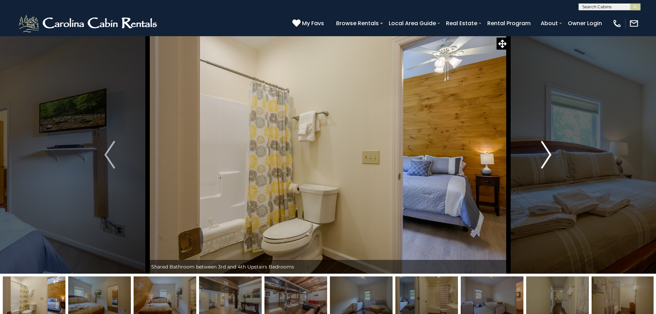
click at [550, 155] on img "Next" at bounding box center [546, 155] width 10 height 28
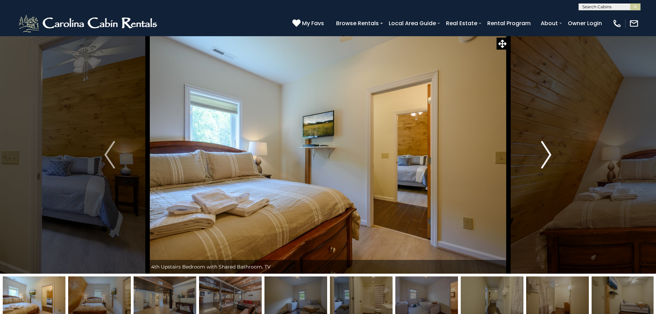
click at [549, 152] on img "Next" at bounding box center [546, 155] width 10 height 28
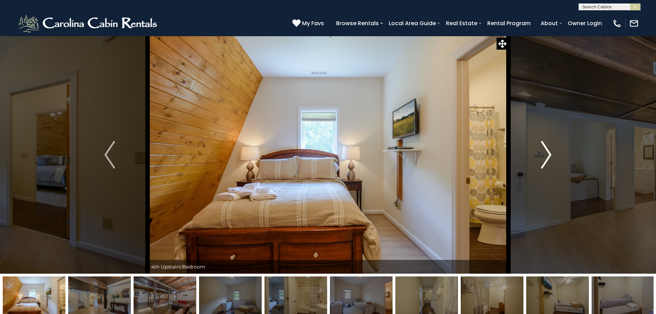
click at [543, 155] on img "Next" at bounding box center [546, 155] width 10 height 28
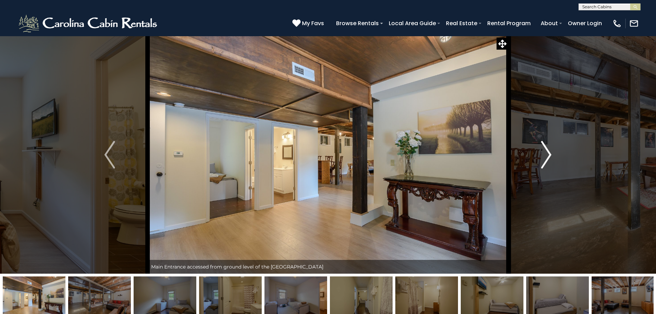
click at [543, 155] on img "Next" at bounding box center [546, 155] width 10 height 28
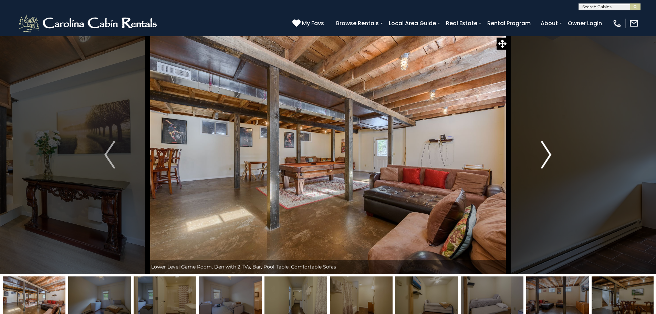
click at [543, 155] on img "Next" at bounding box center [546, 155] width 10 height 28
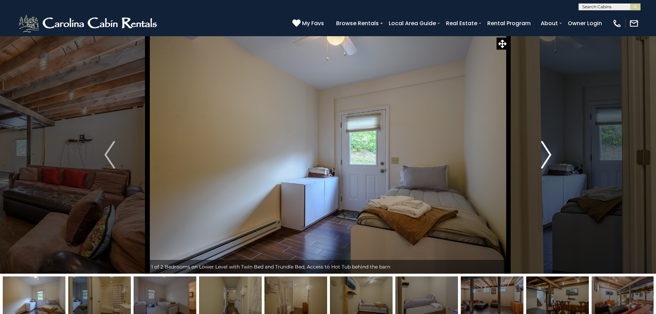
click at [543, 155] on img "Next" at bounding box center [546, 155] width 10 height 28
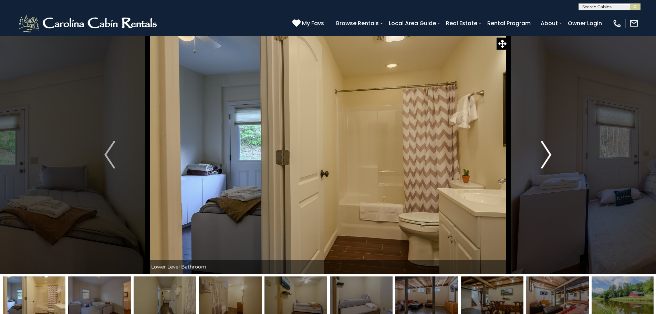
click at [543, 155] on img "Next" at bounding box center [546, 155] width 10 height 28
